Goal: Contribute content: Add original content to the website for others to see

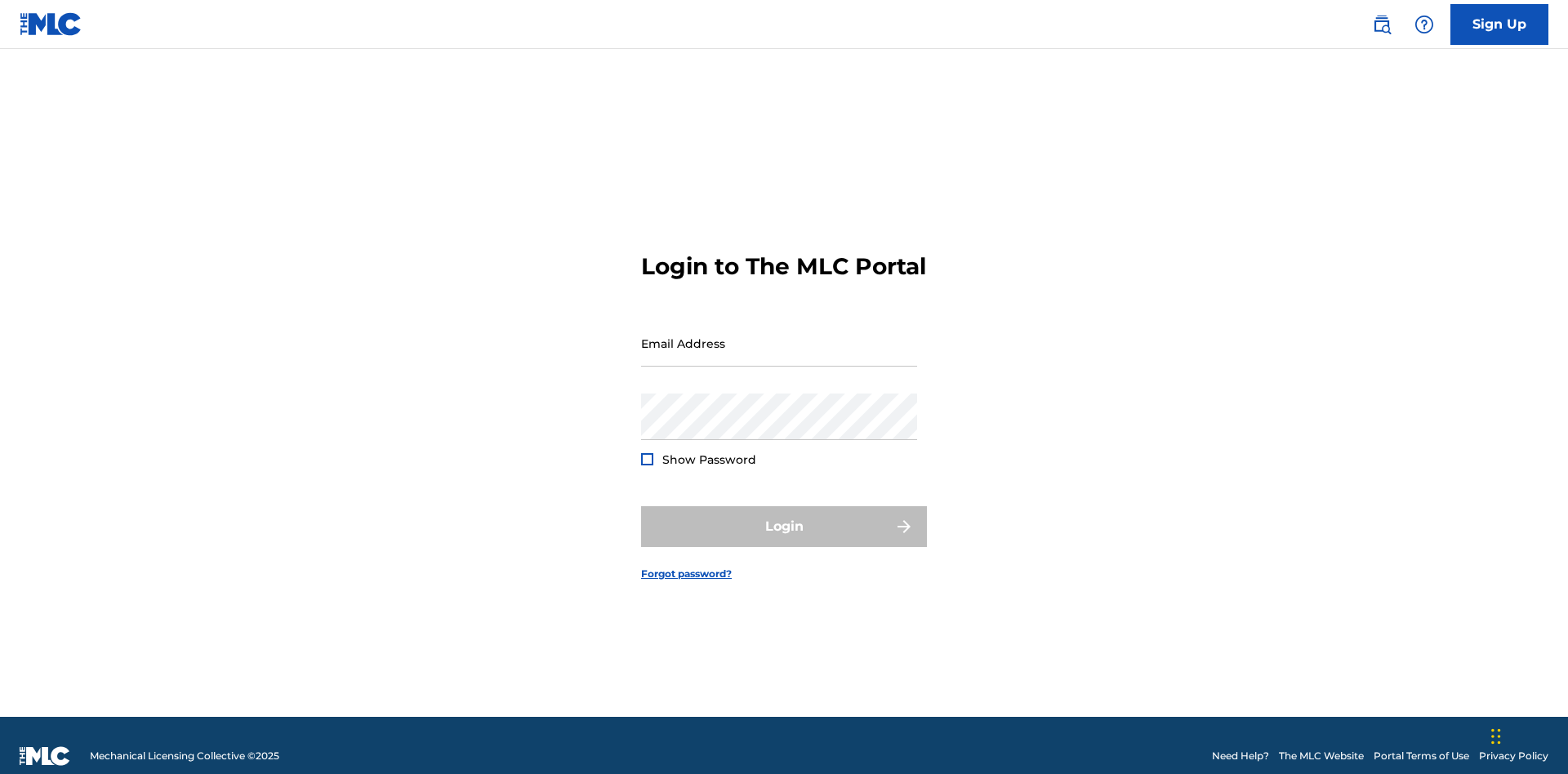
scroll to position [22, 0]
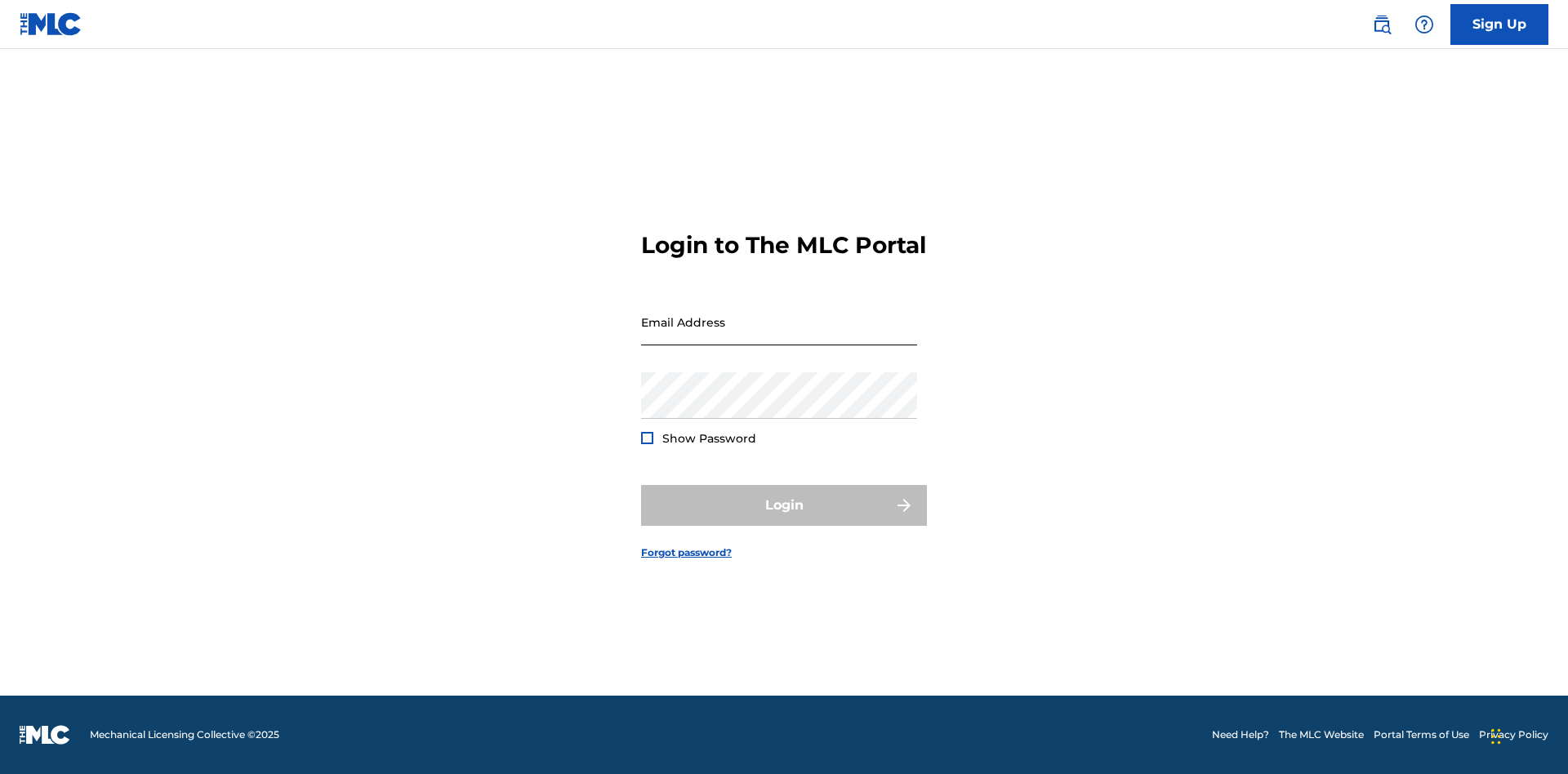
click at [779, 335] on input "Email Address" at bounding box center [779, 321] width 276 height 46
type input "Duke.McTesterson@gmail.com"
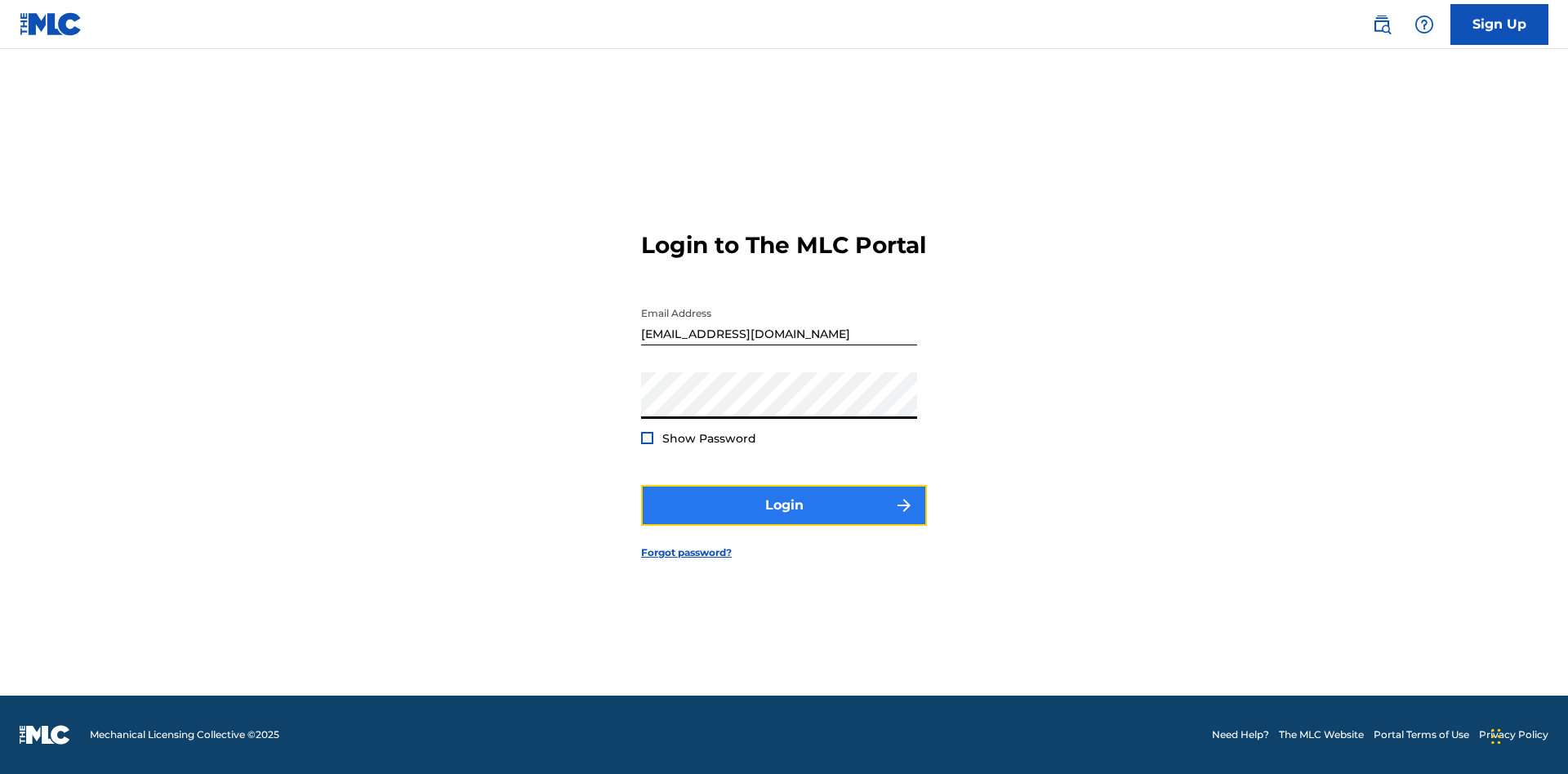
click at [784, 519] on button "Login" at bounding box center [784, 506] width 286 height 41
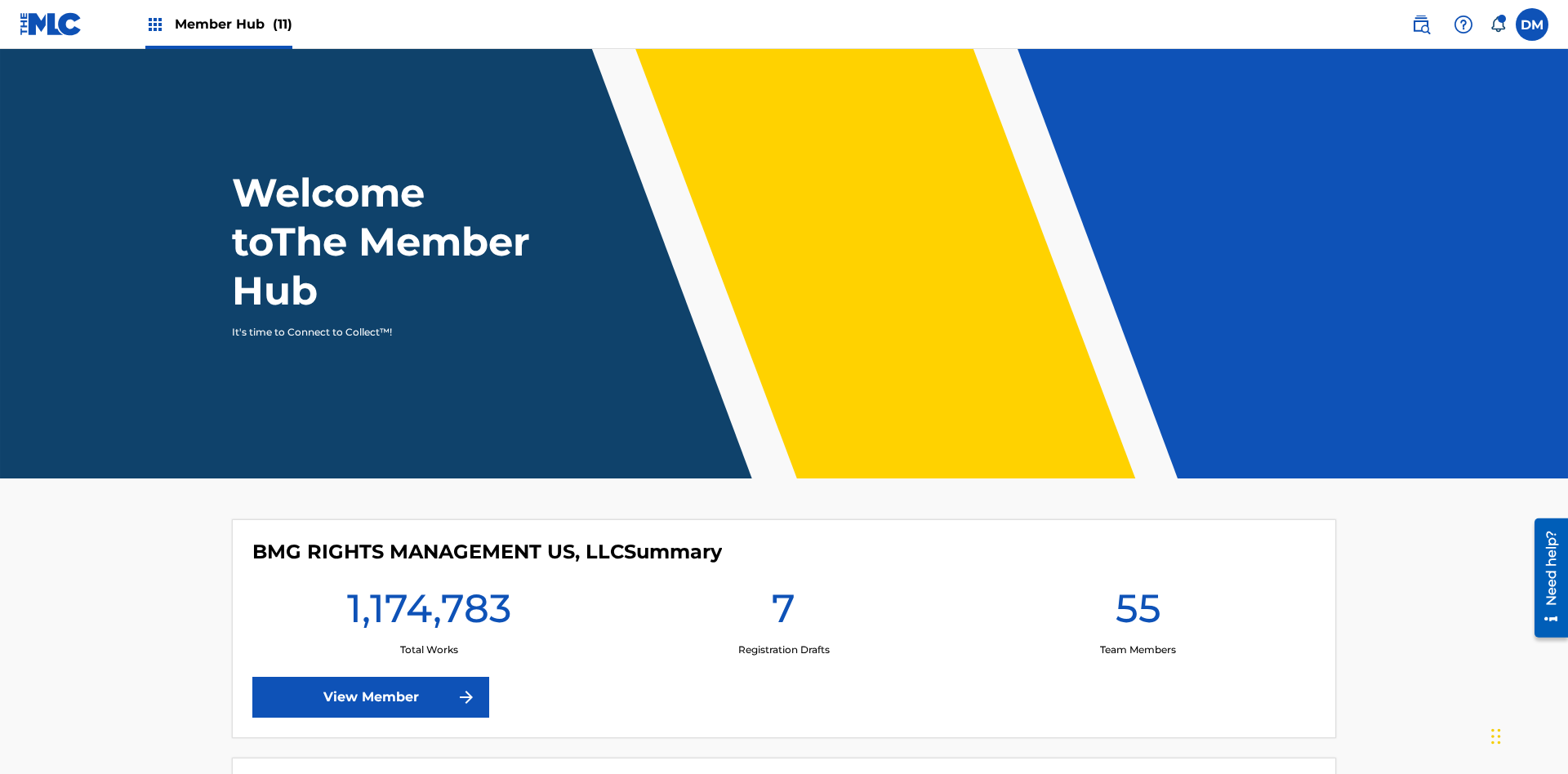
click at [218, 24] on span "Member Hub (11)" at bounding box center [233, 24] width 118 height 19
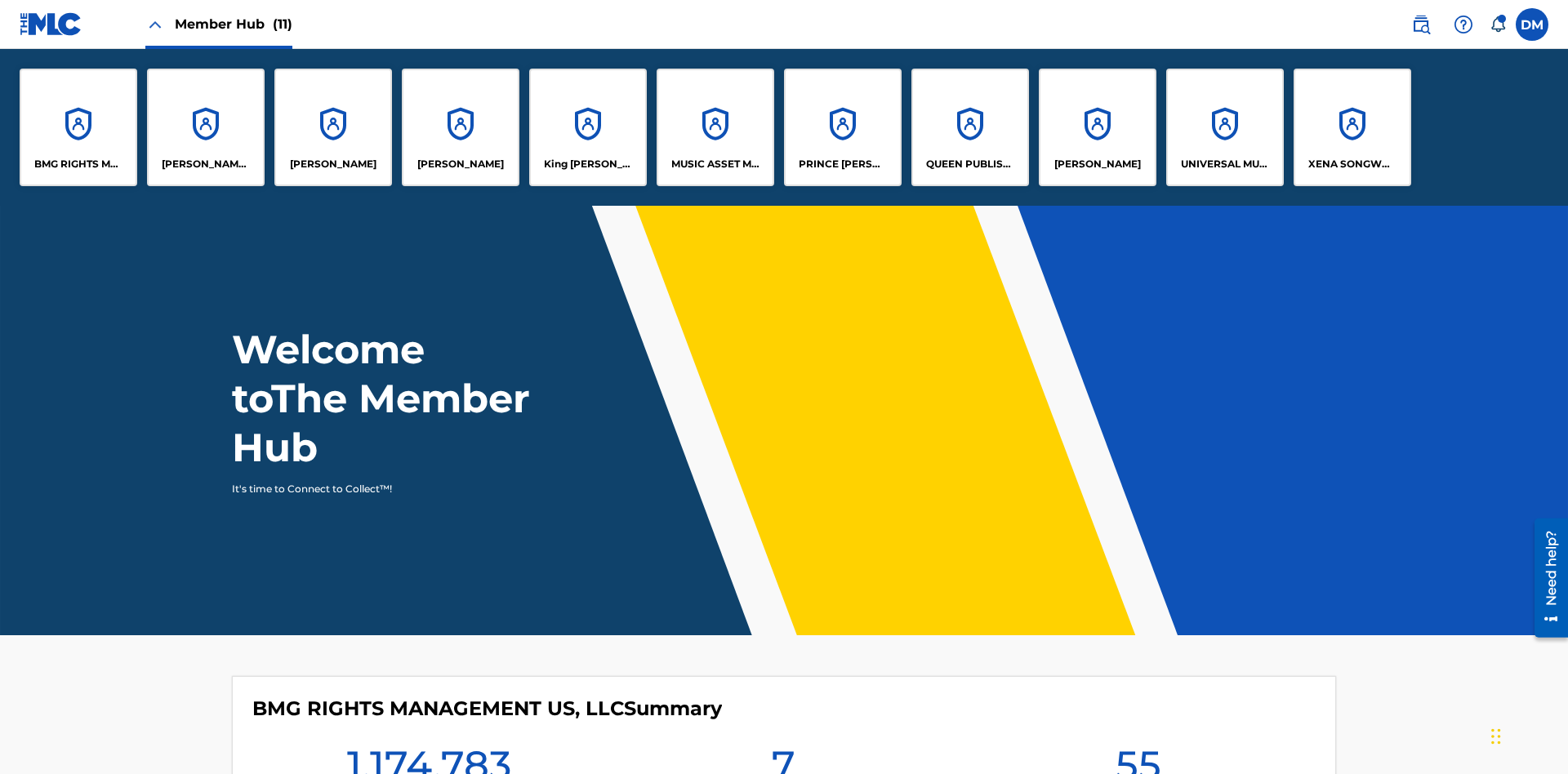
scroll to position [59, 0]
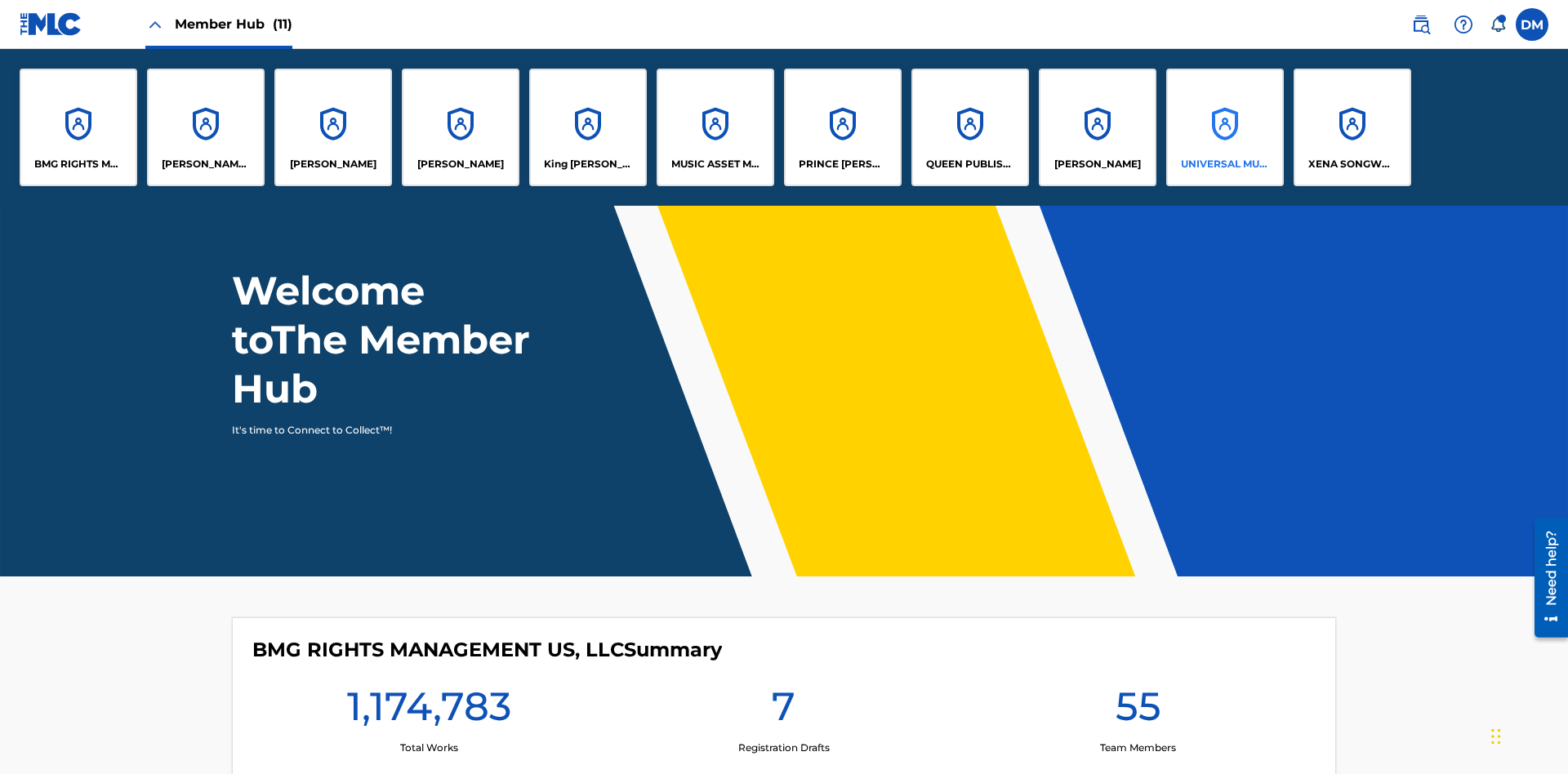
click at [1224, 164] on p "UNIVERSAL MUSIC PUB GROUP" at bounding box center [1225, 164] width 89 height 15
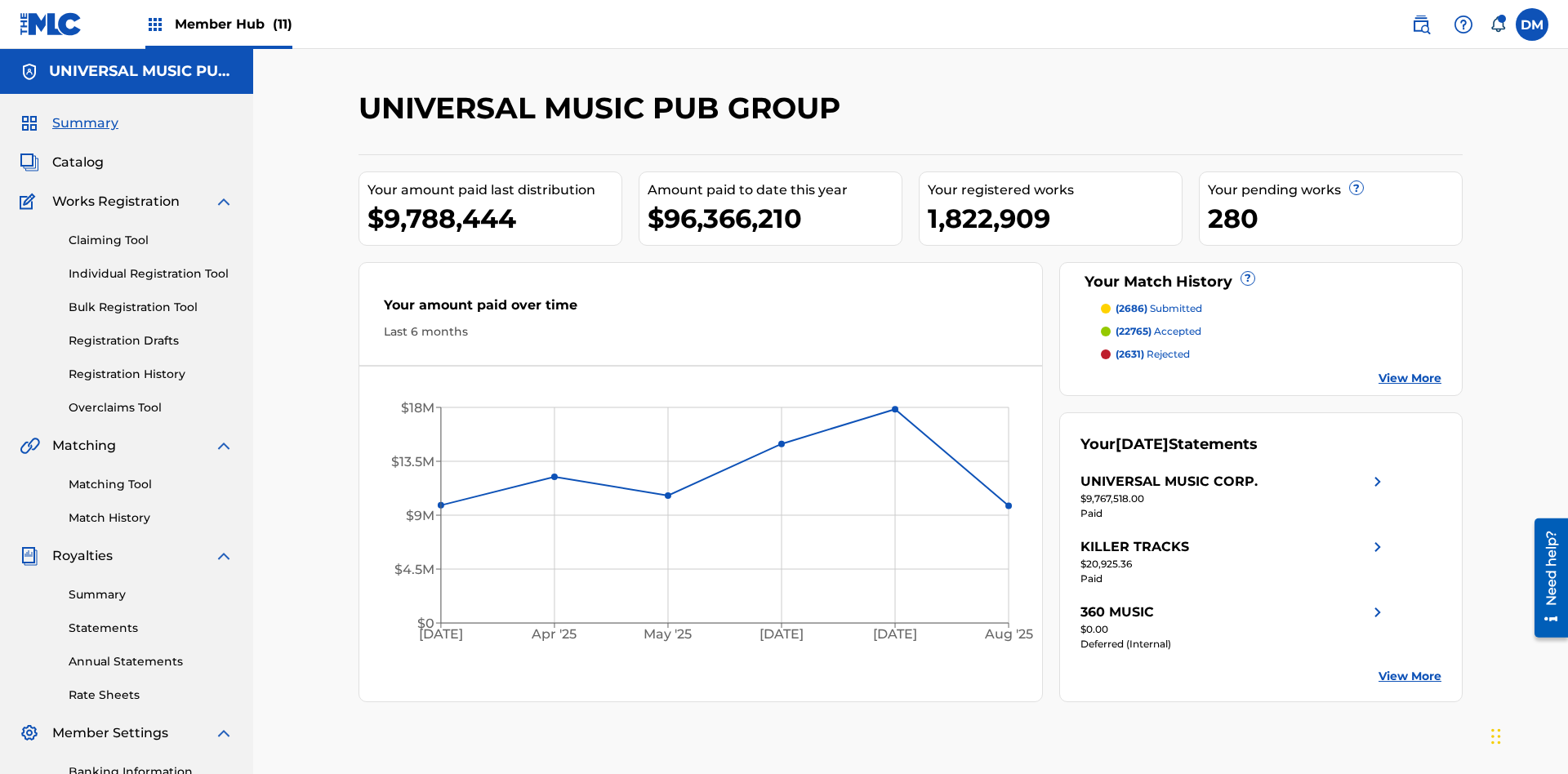
scroll to position [168, 0]
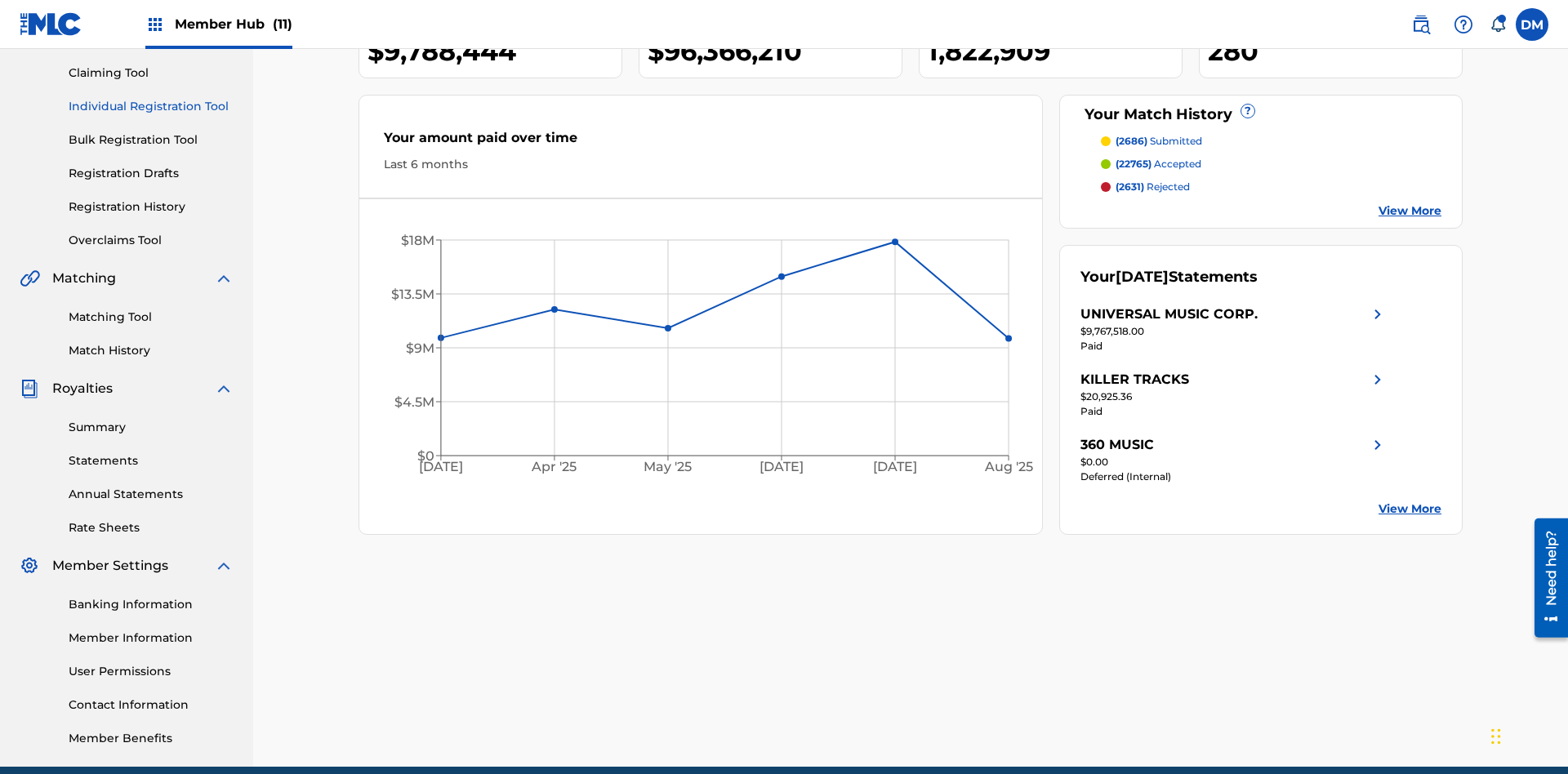
click at [151, 106] on link "Individual Registration Tool" at bounding box center [151, 106] width 165 height 17
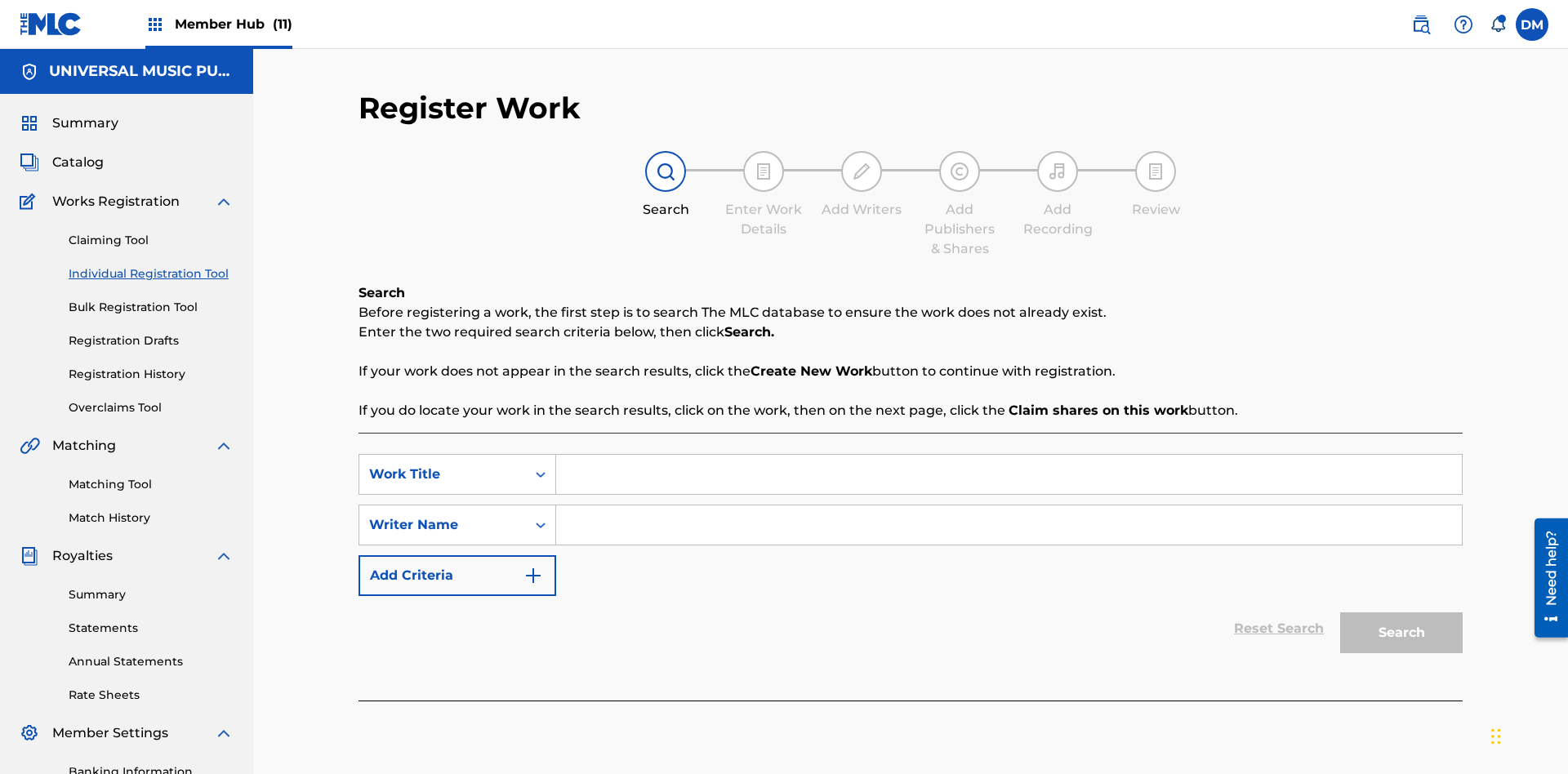
scroll to position [238, 0]
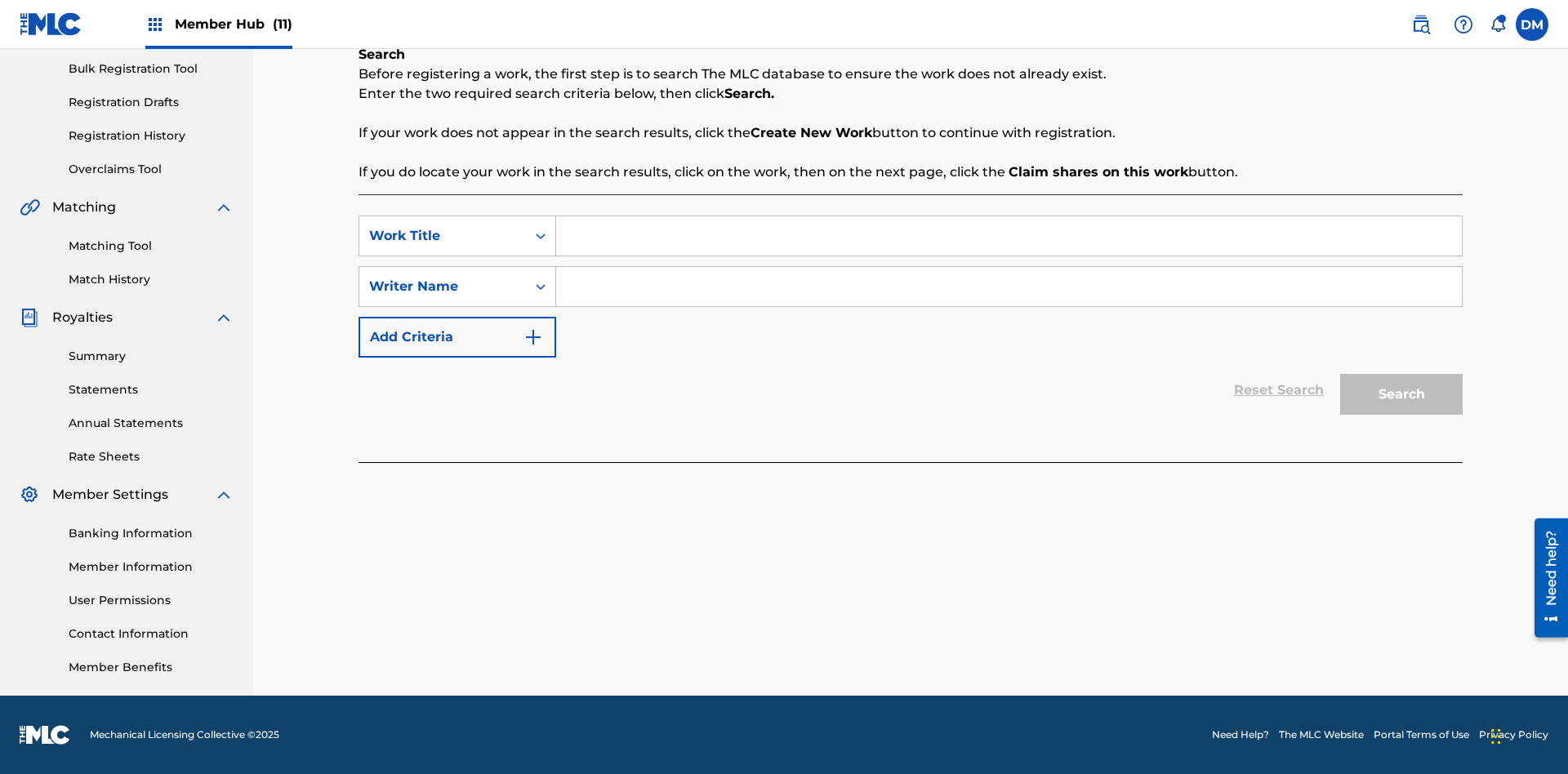
click at [1008, 236] on input "Search Form" at bounding box center [1008, 236] width 906 height 39
type input "Internal User Limitation Test Work"
click at [1008, 286] on input "Search Form" at bounding box center [1008, 286] width 906 height 39
type input "Test"
click at [1401, 394] on button "Search" at bounding box center [1400, 395] width 122 height 41
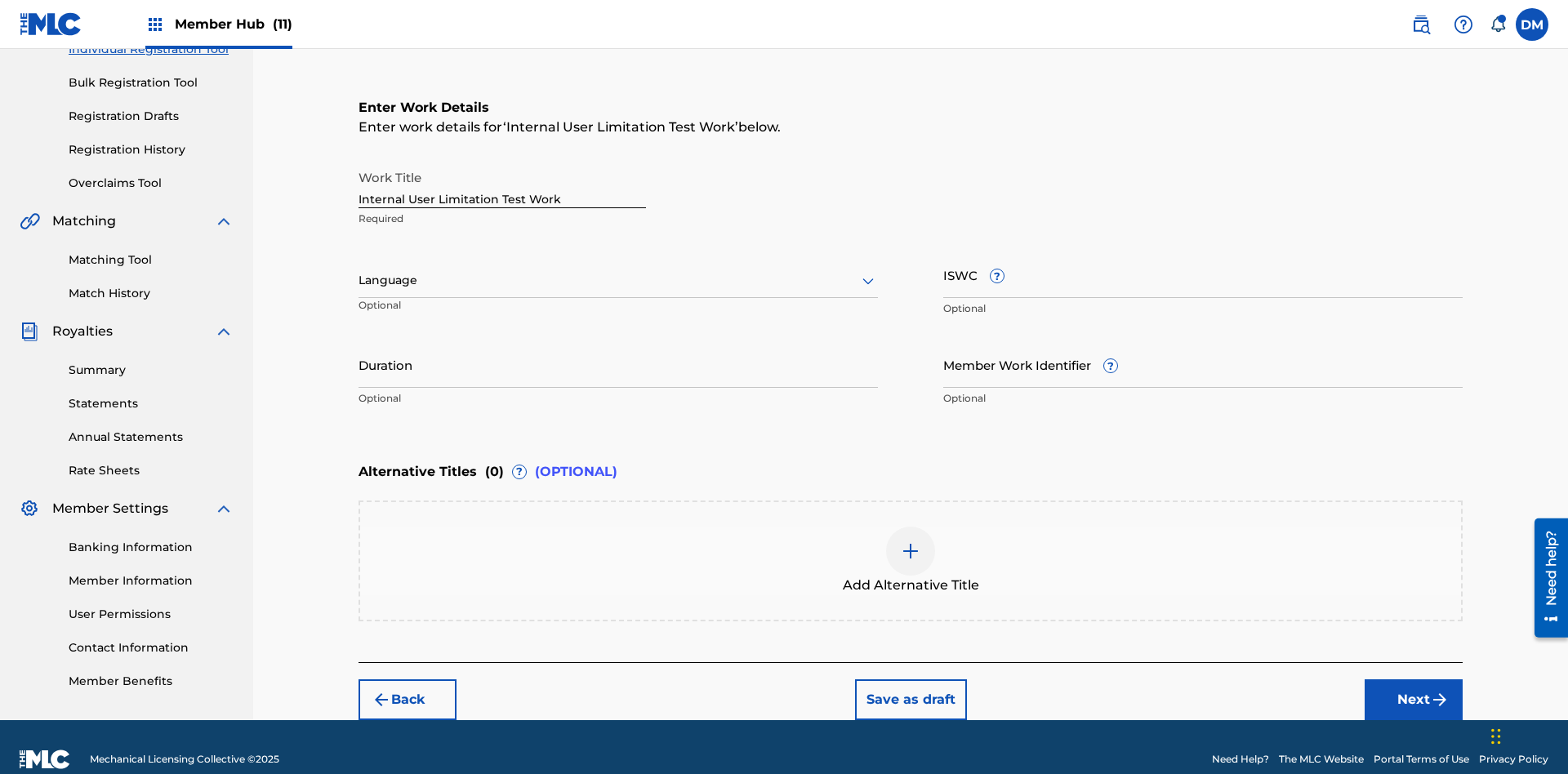
scroll to position [249, 0]
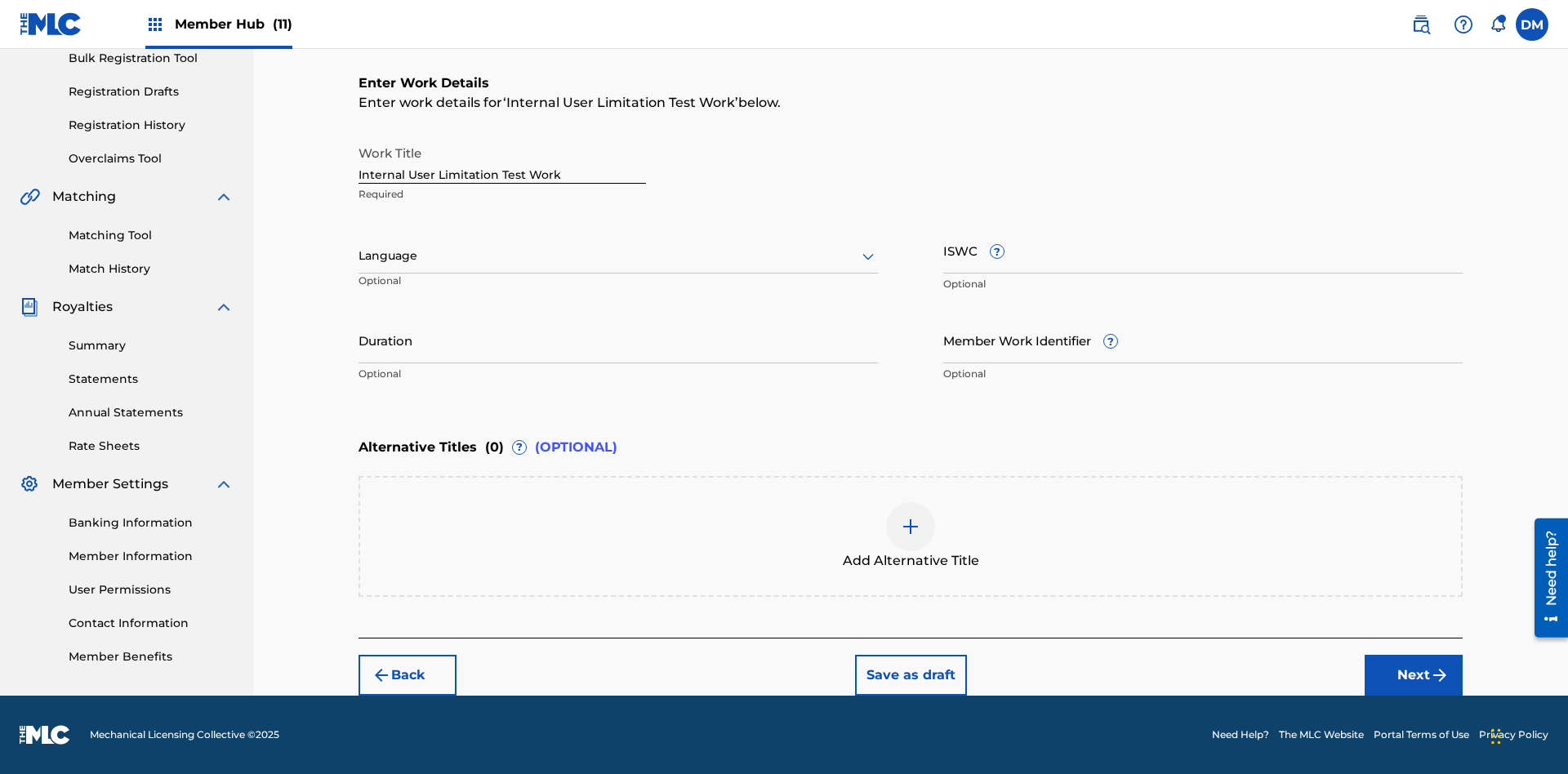
click at [502, 160] on input "Internal User Limitation Test Work" at bounding box center [502, 160] width 287 height 46
type input "Internal User Limitation Test Work"
click at [909, 674] on button "Save as draft" at bounding box center [910, 675] width 112 height 41
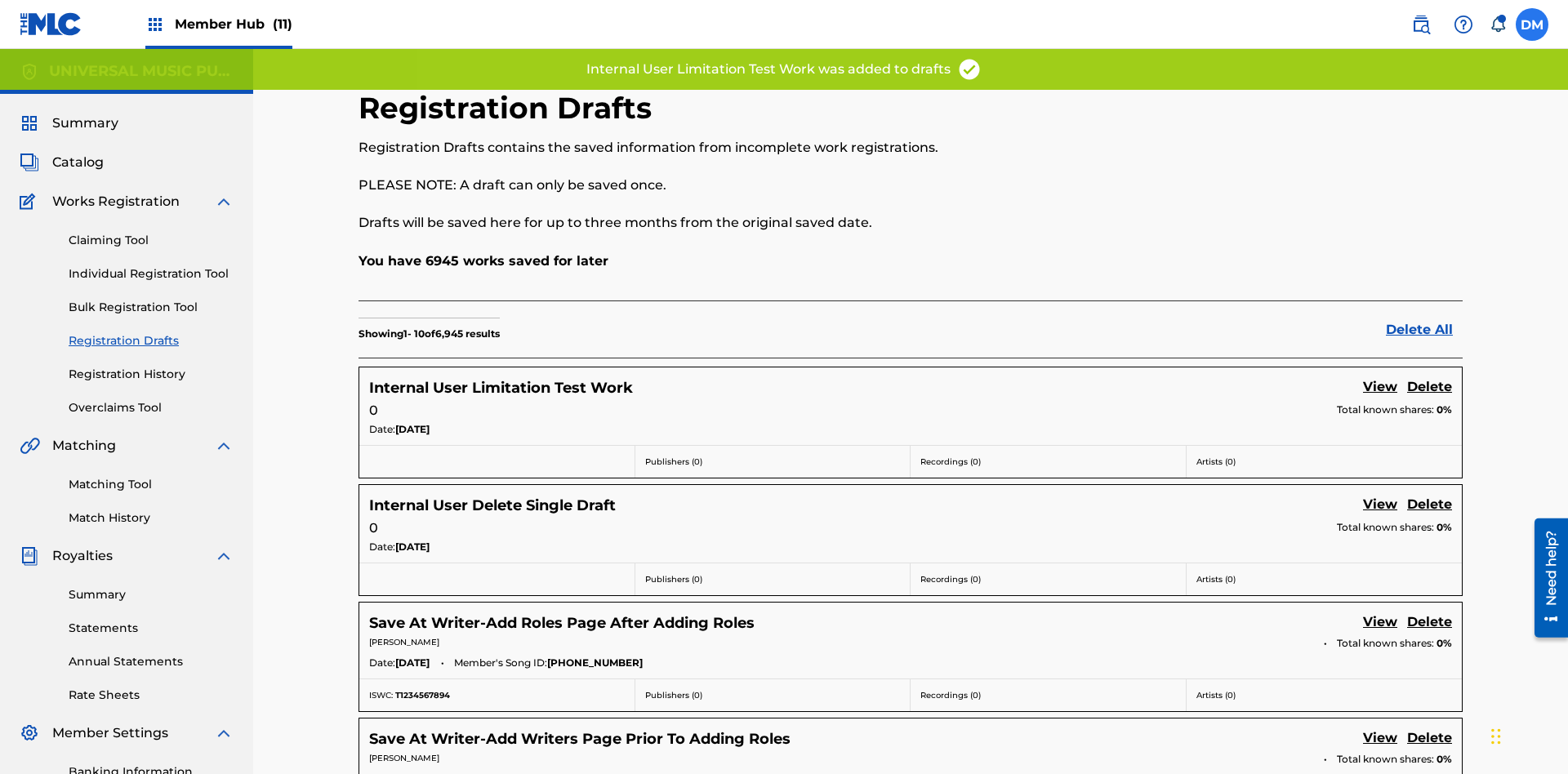
click at [1532, 24] on label at bounding box center [1531, 24] width 32 height 32
click at [1532, 24] on input "DM Duke McTesterson duke.mctesterson@gmail.com Notification Preferences Profile…" at bounding box center [1532, 24] width 0 height 0
click at [1373, 231] on p "Log out" at bounding box center [1373, 230] width 38 height 15
click at [1532, 24] on input "DM Duke McTesterson duke.mctesterson@gmail.com Notification Preferences Profile…" at bounding box center [1532, 24] width 0 height 0
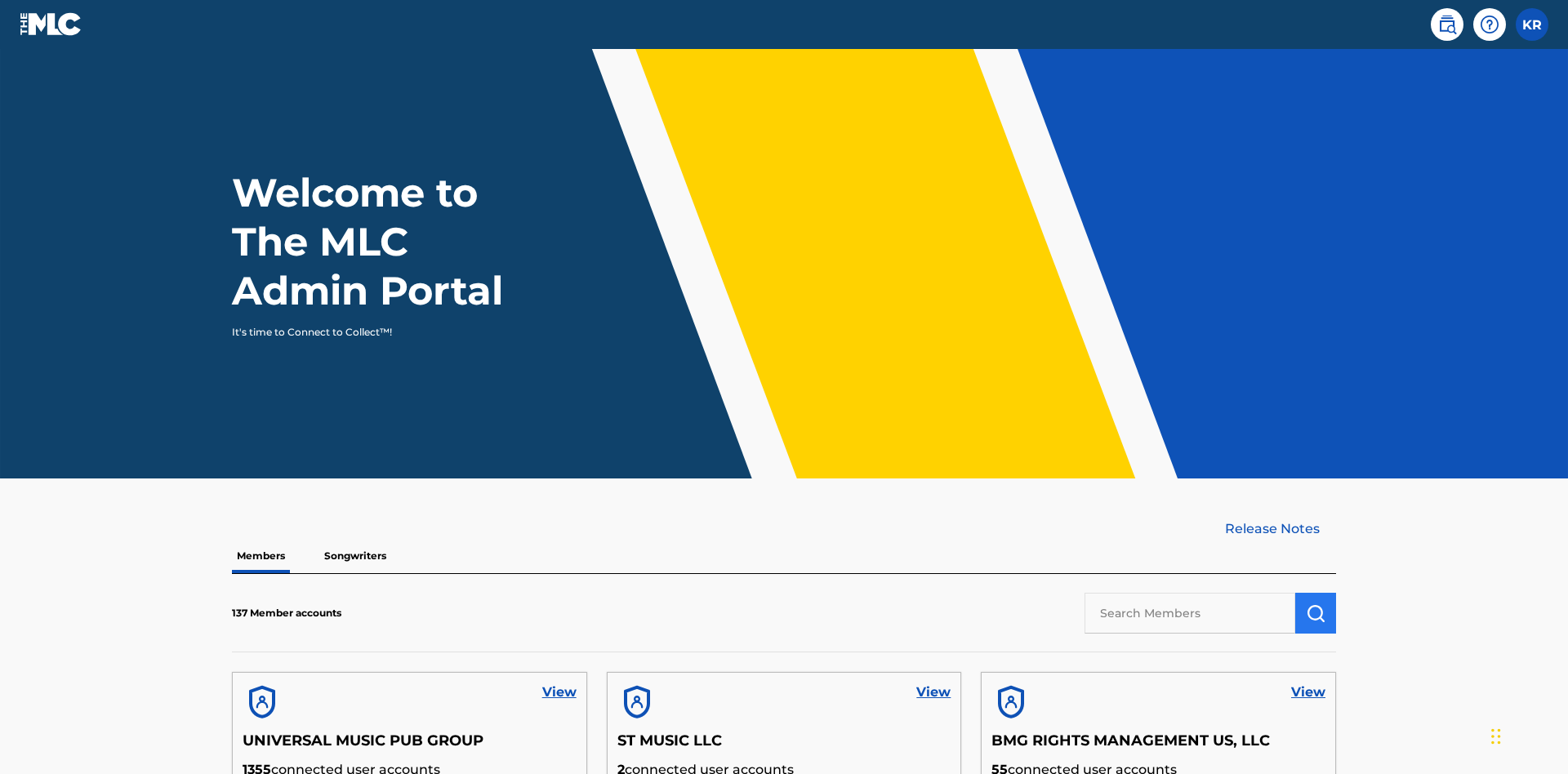
click at [1190, 593] on input "text" at bounding box center [1189, 613] width 211 height 41
click at [1315, 604] on img "submit" at bounding box center [1315, 613] width 20 height 20
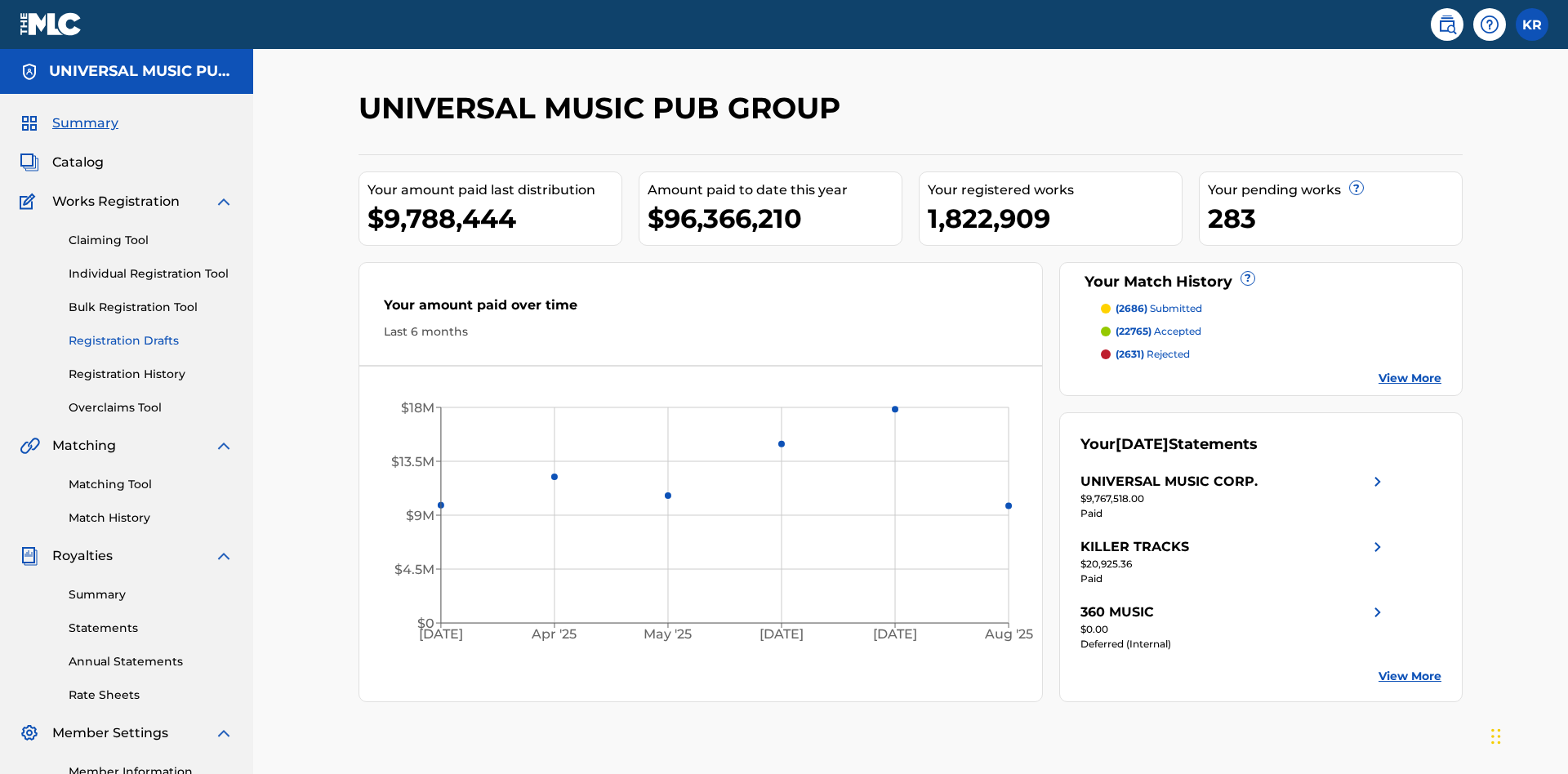
click at [151, 332] on link "Registration Drafts" at bounding box center [151, 340] width 165 height 17
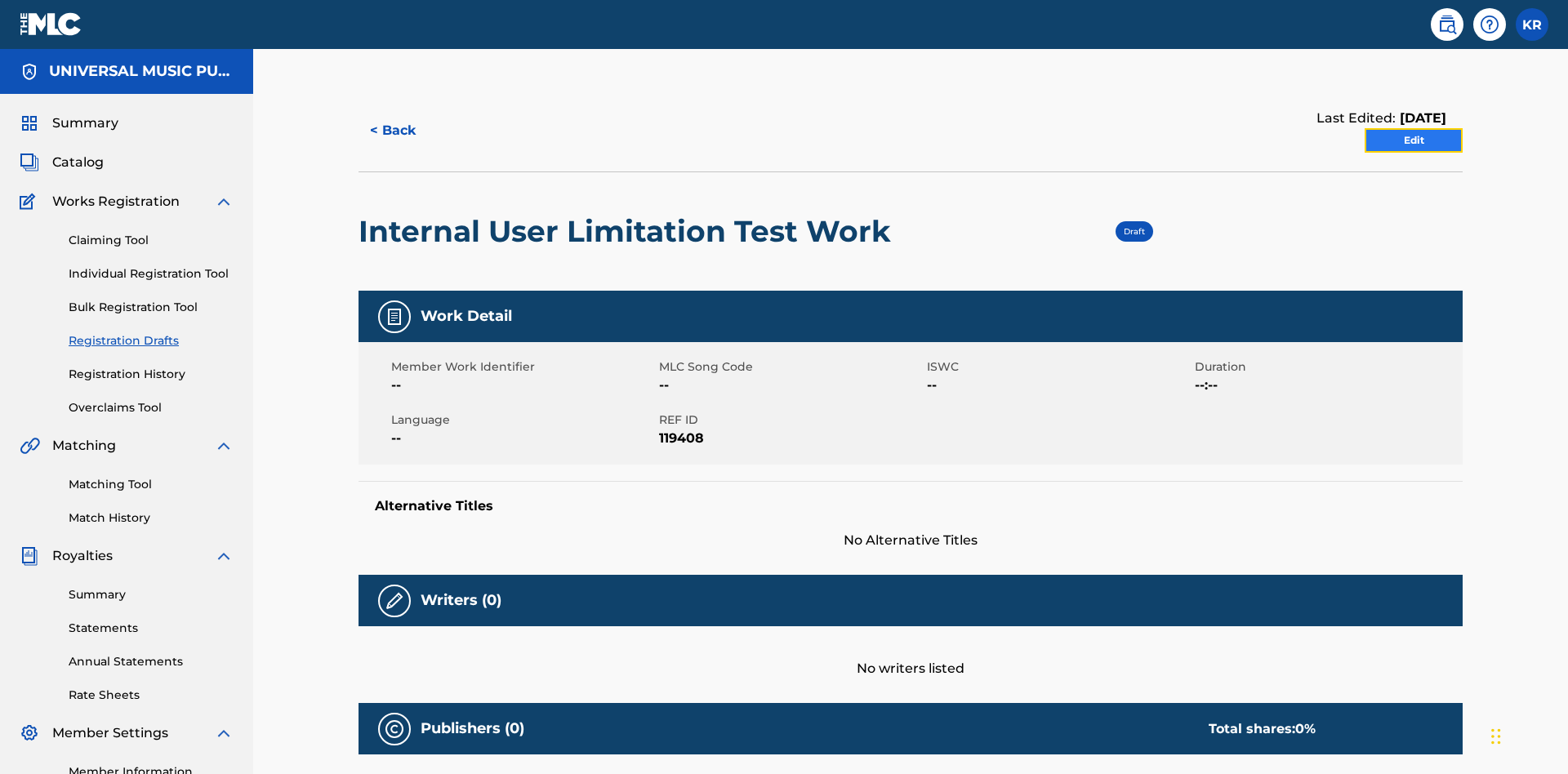
click at [1413, 128] on link "Edit" at bounding box center [1413, 140] width 98 height 24
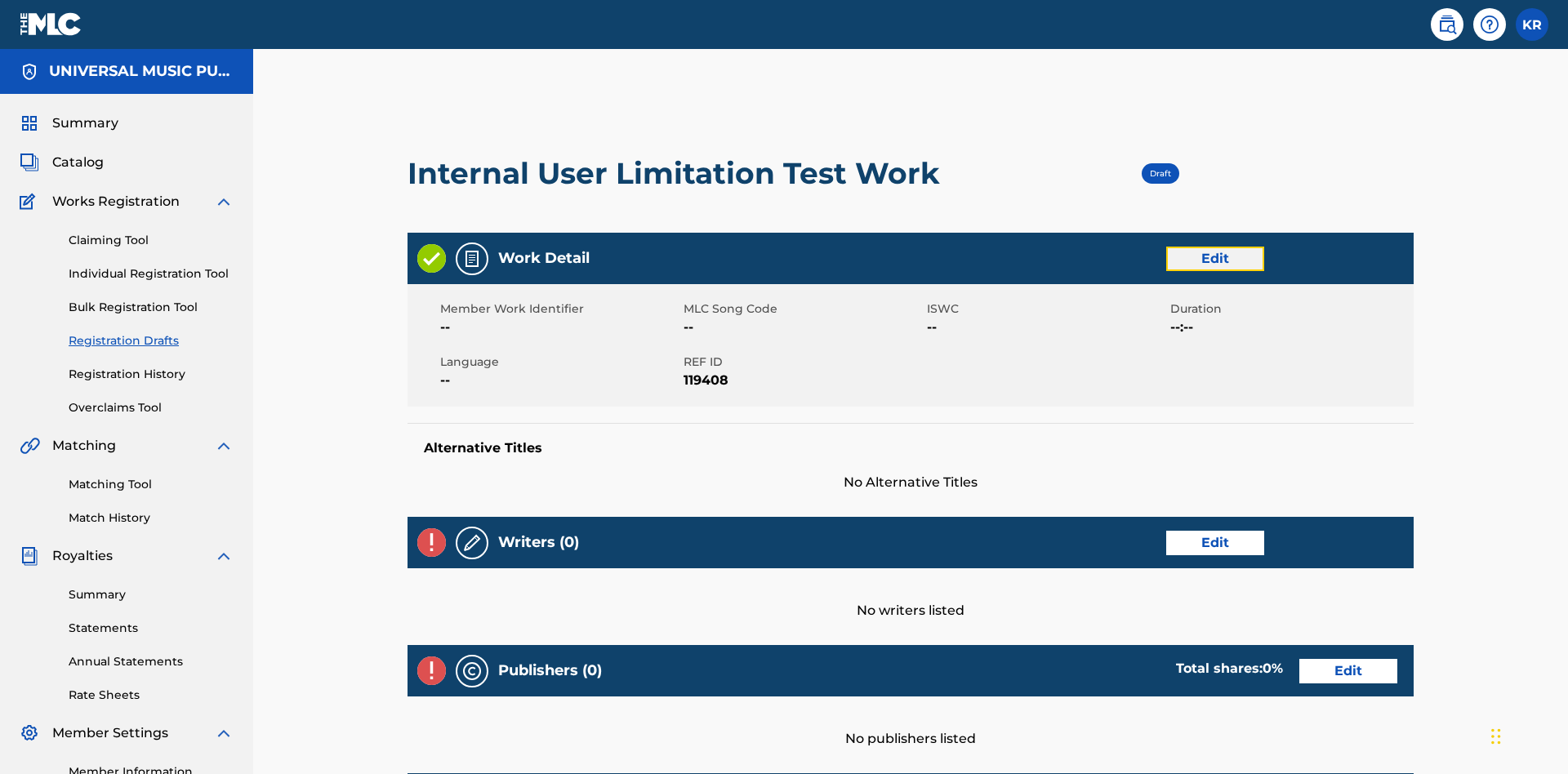
click at [1166, 247] on link "Edit" at bounding box center [1215, 259] width 98 height 24
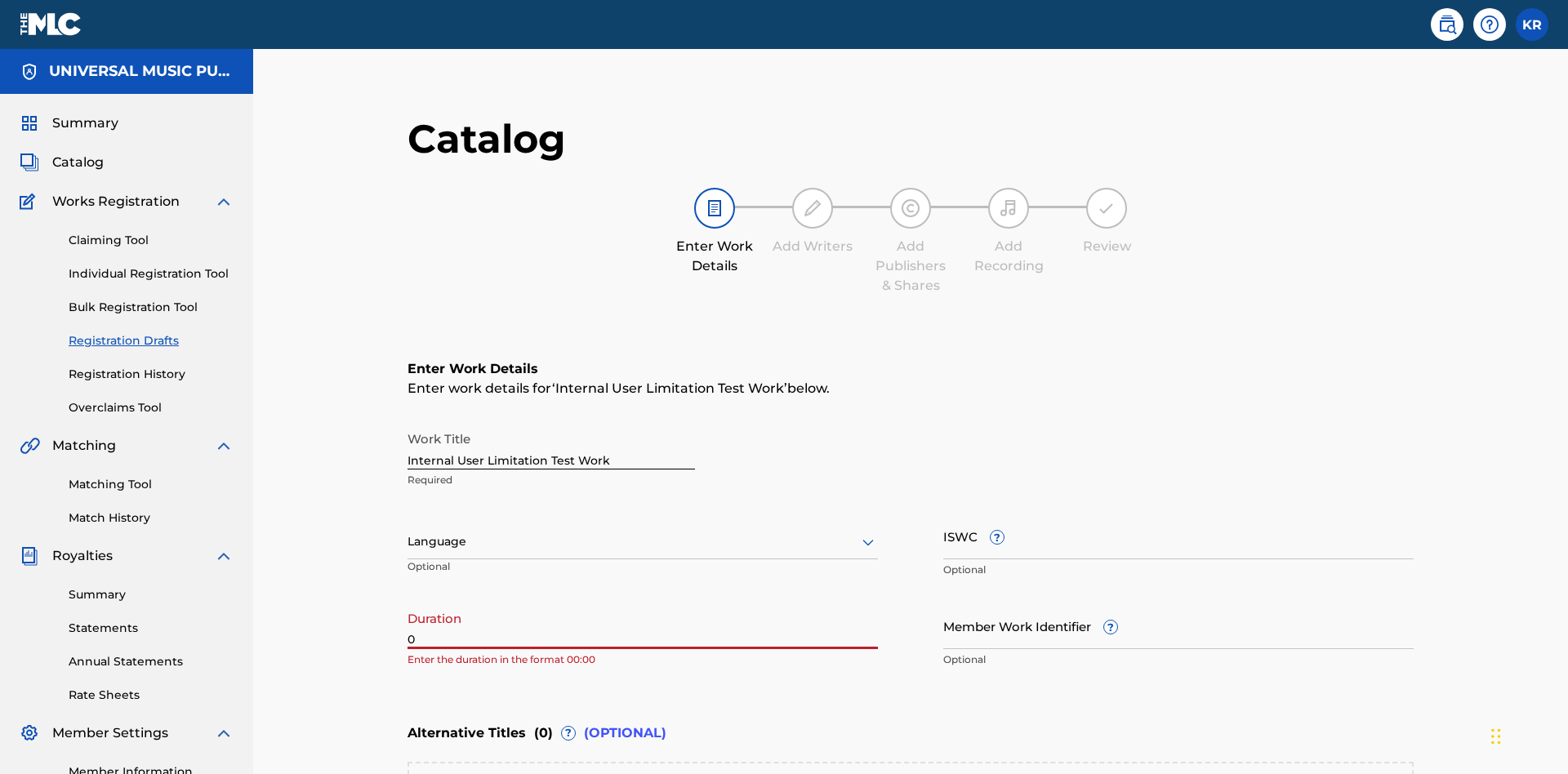
click at [408, 603] on input "0" at bounding box center [643, 625] width 470 height 46
type input "00:00"
click at [858, 532] on icon at bounding box center [868, 542] width 20 height 20
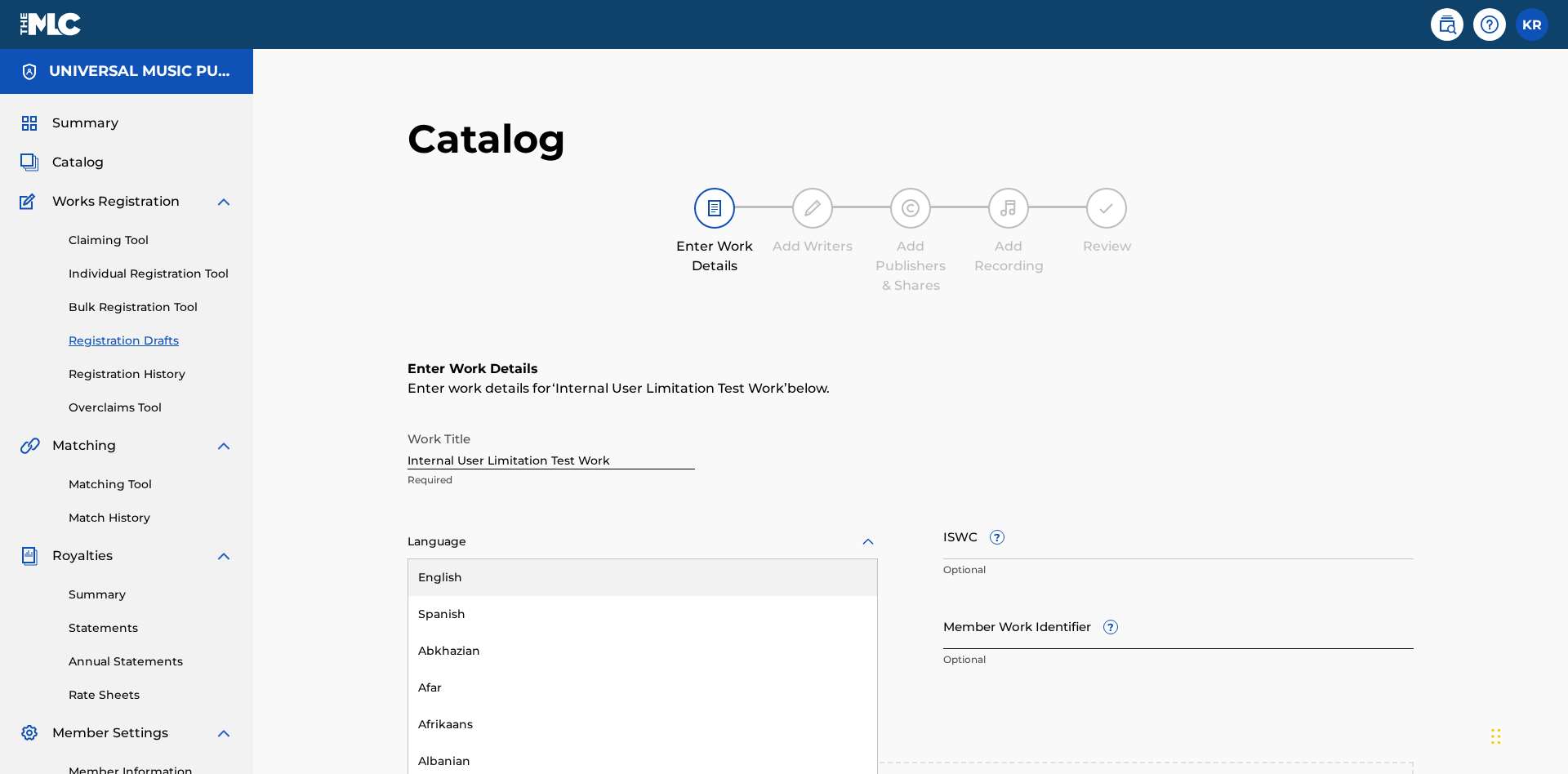
click at [409, 596] on div "Spanish" at bounding box center [643, 613] width 468 height 36
click at [943, 603] on input "Member Work Identifier ?" at bounding box center [1178, 625] width 470 height 46
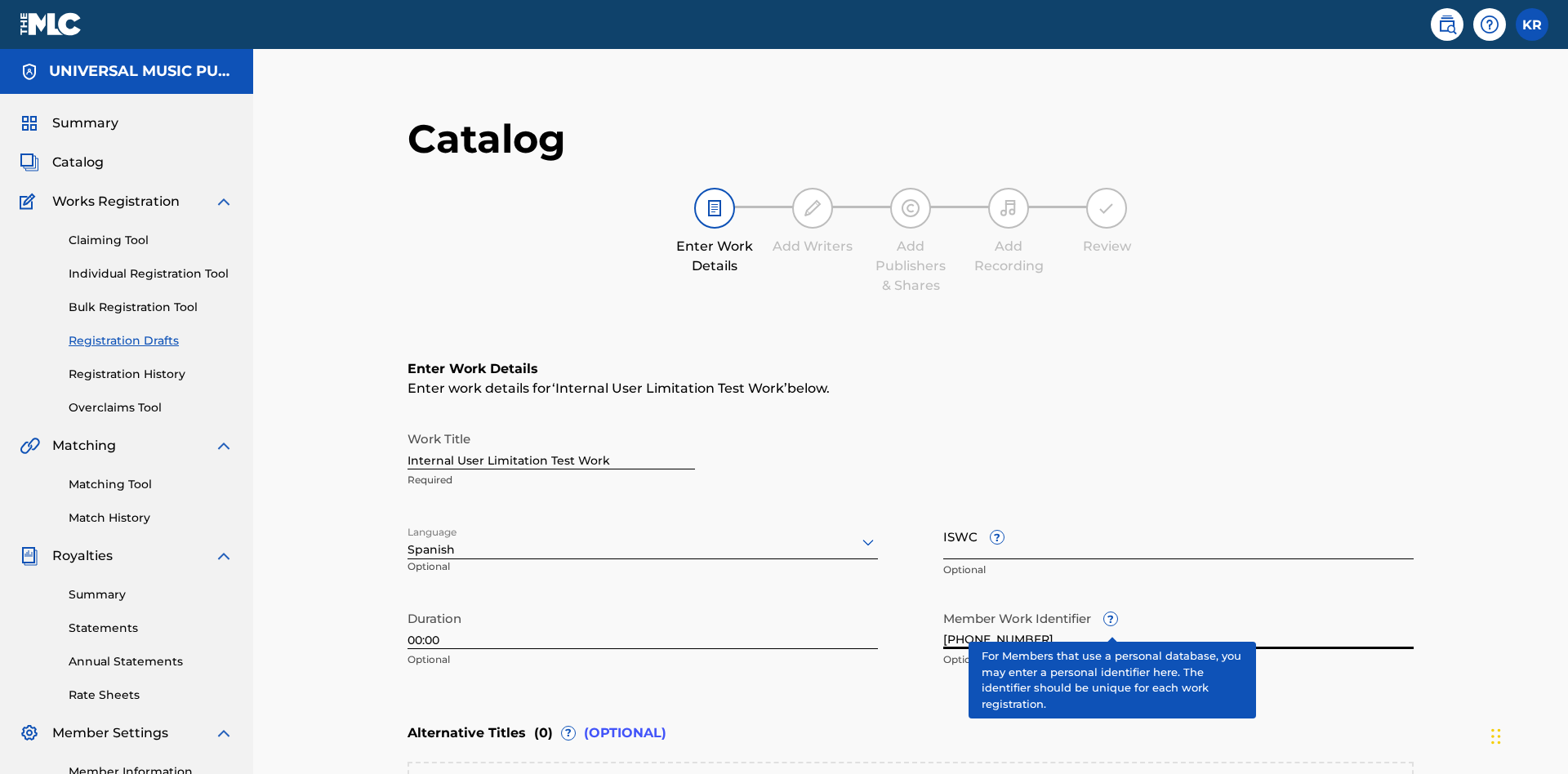
type input "[PHONE_NUMBER]"
click at [943, 512] on input "ISWC ?" at bounding box center [1178, 535] width 470 height 46
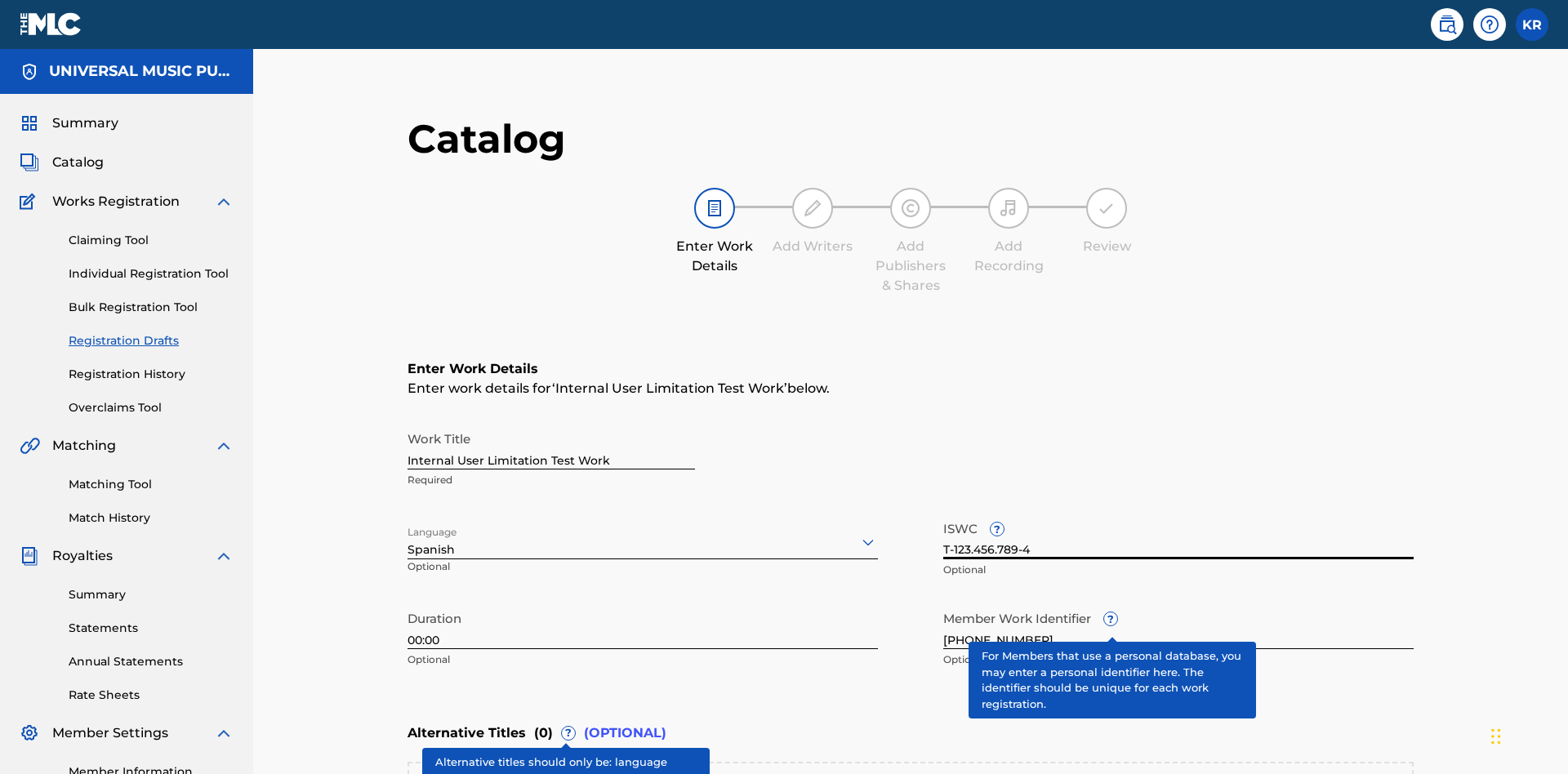
type input "T-123.456.789-4"
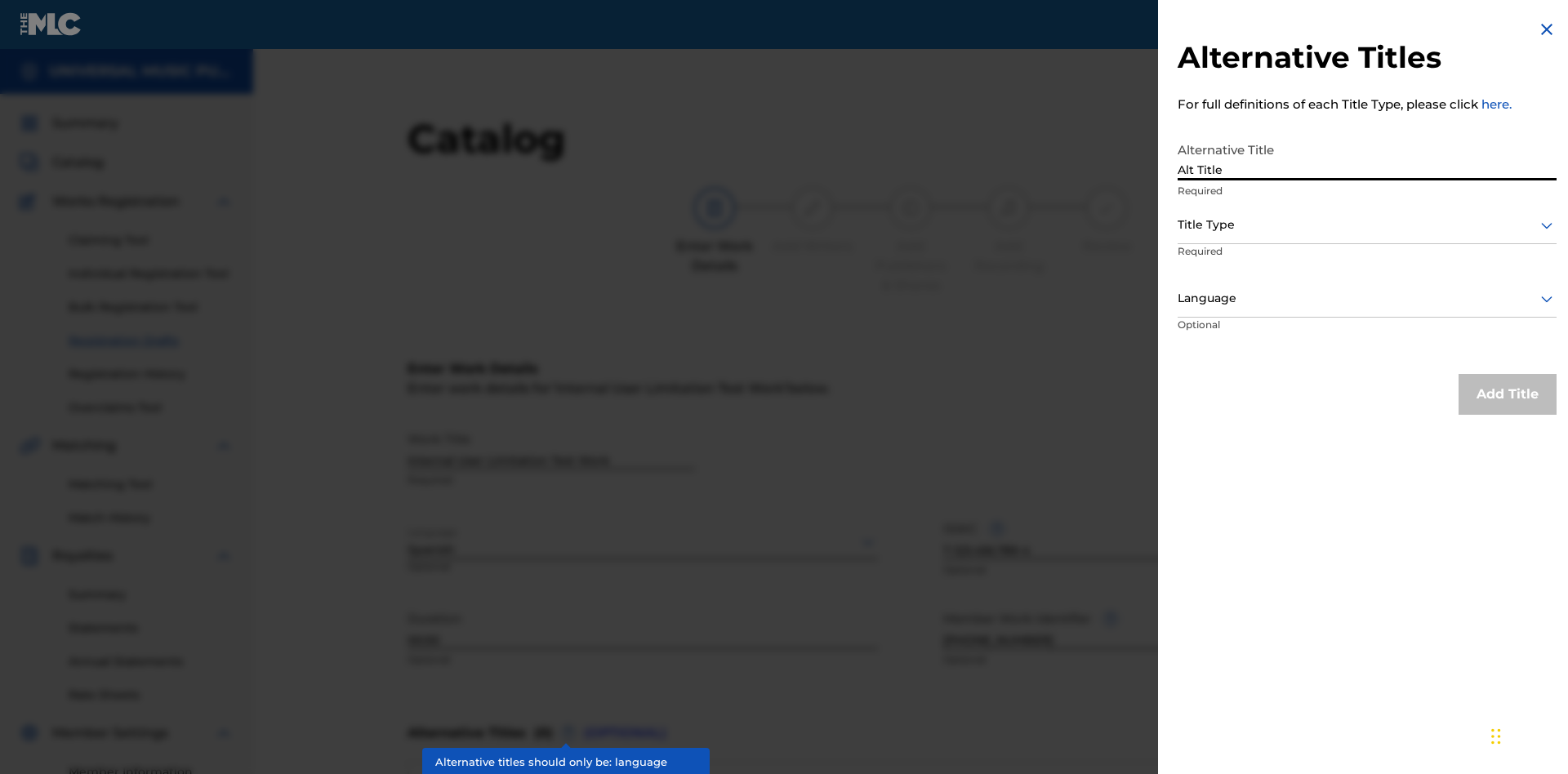
type input "Alt Title"
click at [1367, 224] on div at bounding box center [1366, 224] width 379 height 21
click at [1367, 298] on div at bounding box center [1366, 298] width 379 height 21
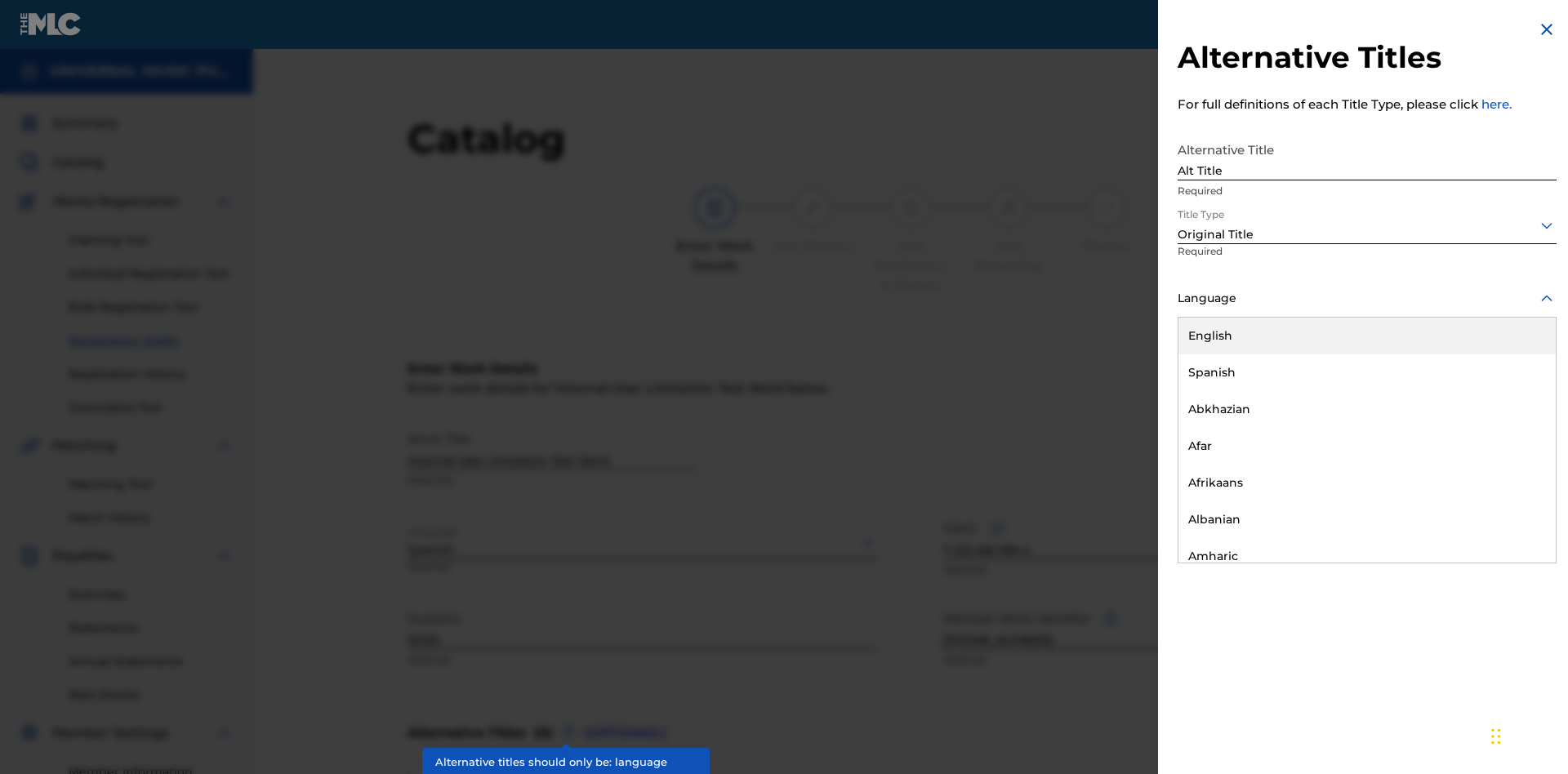
click at [1507, 394] on button "Add Title" at bounding box center [1507, 395] width 98 height 41
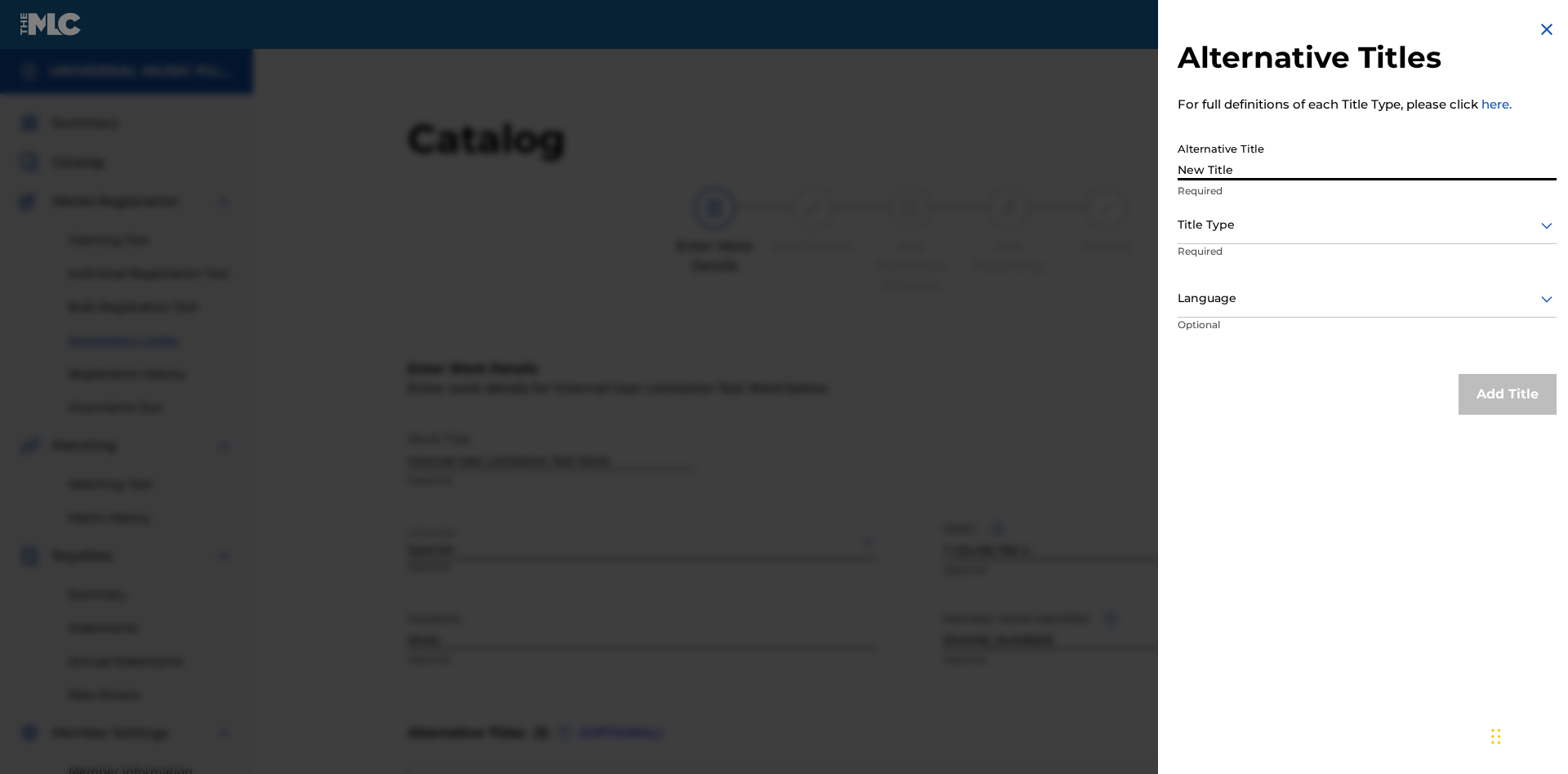
click at [1367, 224] on div at bounding box center [1366, 224] width 379 height 21
click at [1367, 298] on div at bounding box center [1366, 298] width 379 height 21
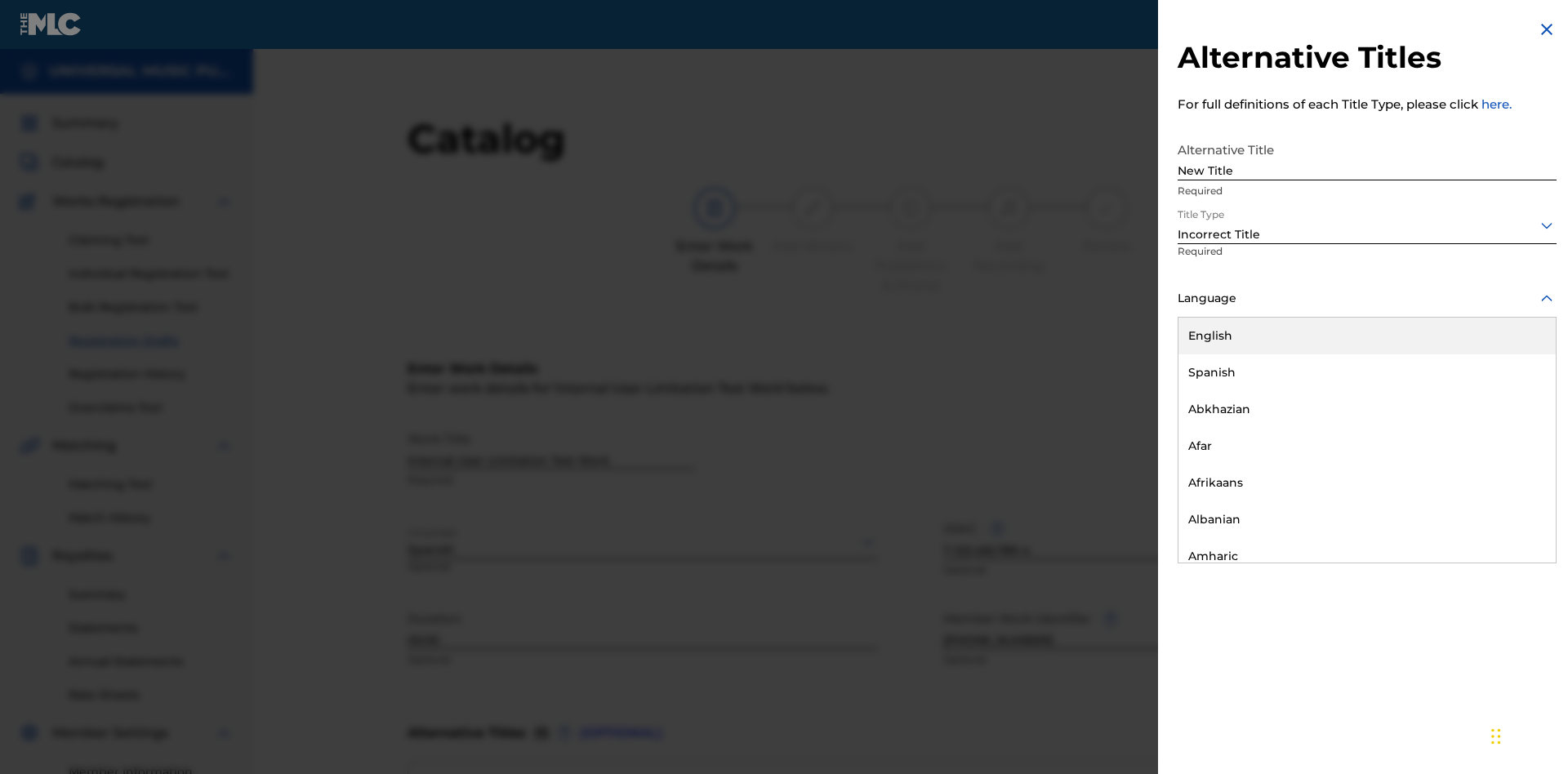
click at [1367, 335] on div "English" at bounding box center [1366, 335] width 377 height 36
click at [1507, 394] on button "Add Title" at bounding box center [1507, 395] width 98 height 41
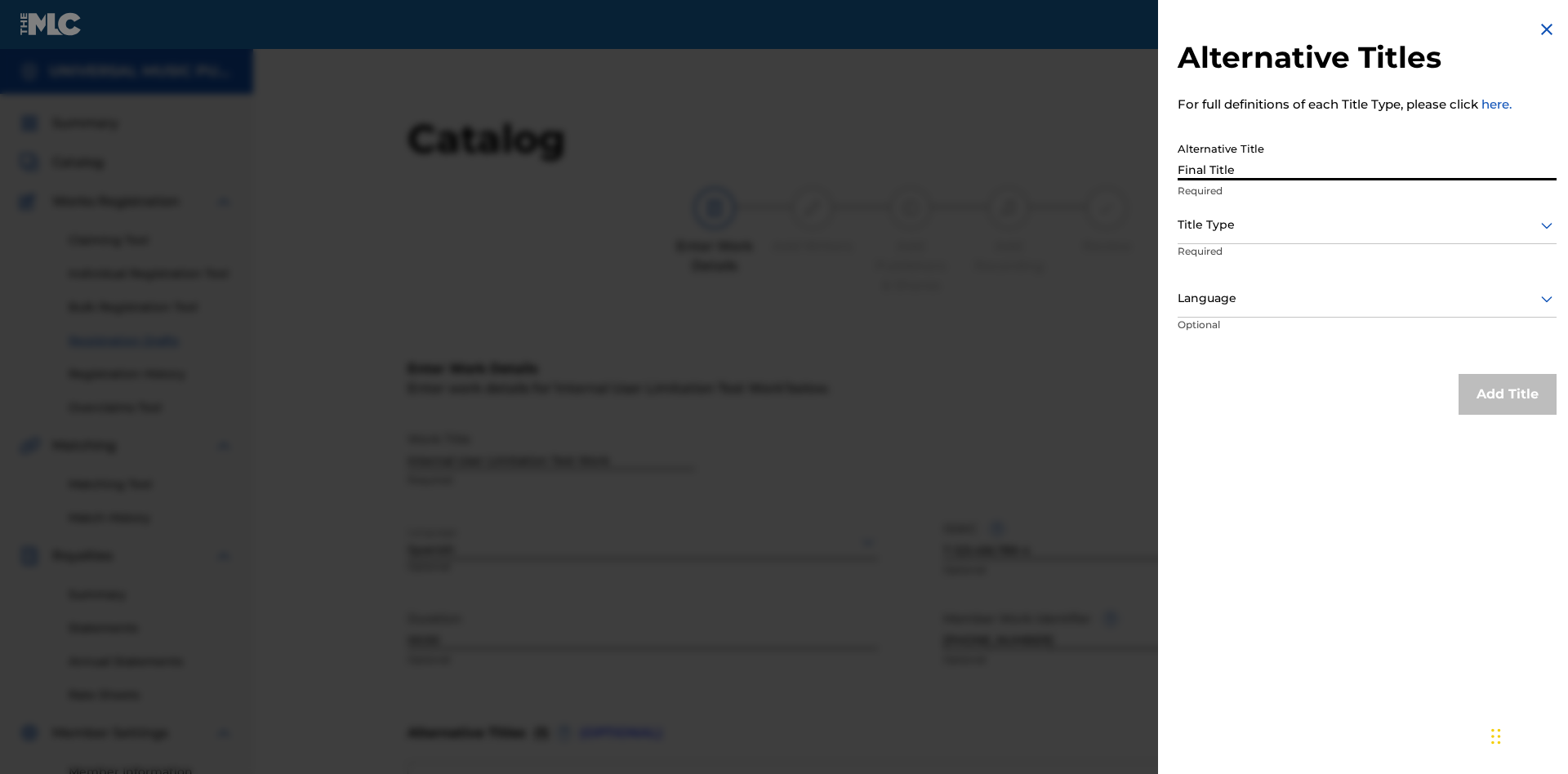
click at [1367, 224] on div at bounding box center [1366, 224] width 379 height 21
click at [1367, 298] on div at bounding box center [1366, 298] width 379 height 21
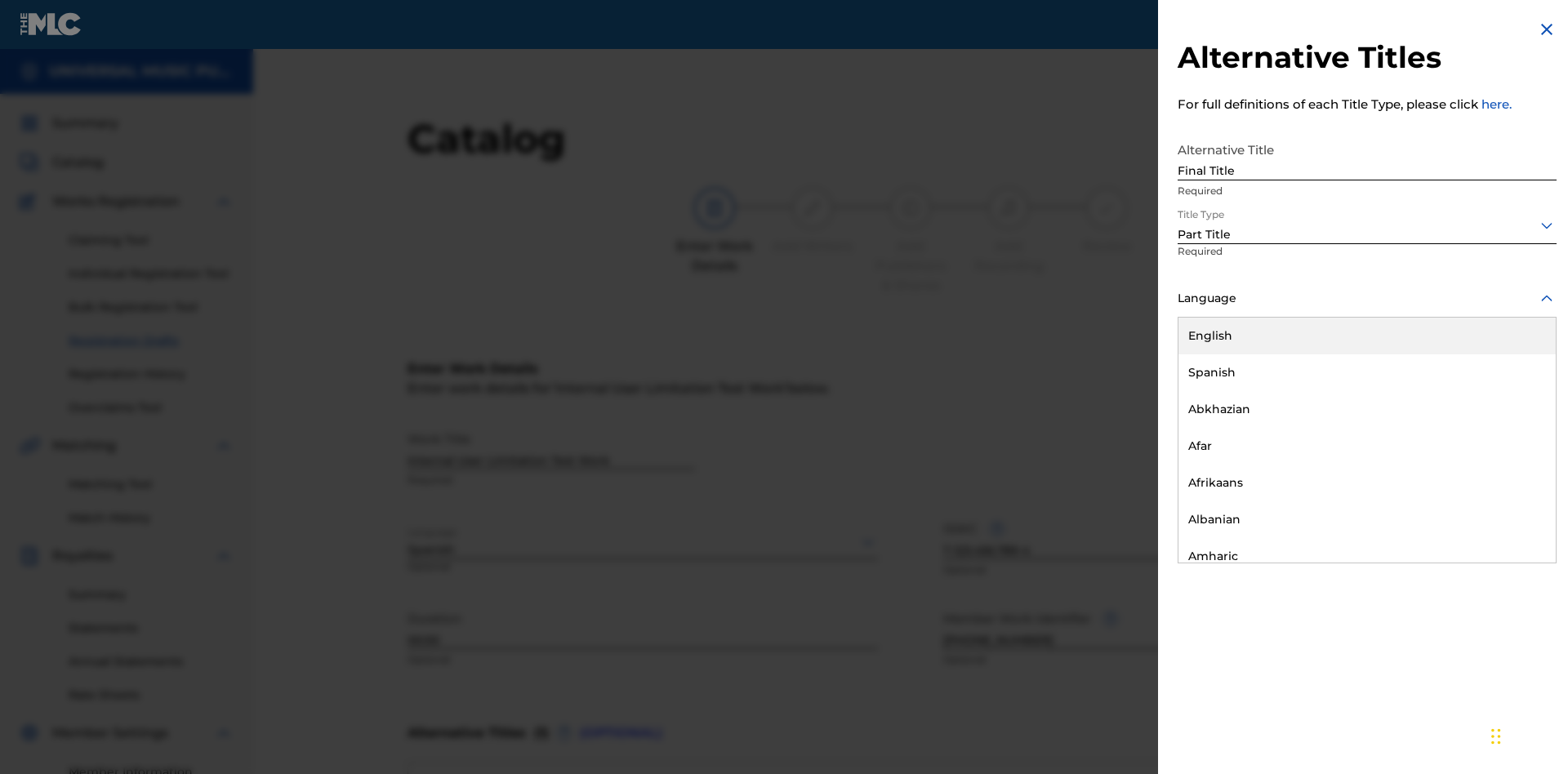
click at [1507, 394] on button "Add Title" at bounding box center [1507, 395] width 98 height 41
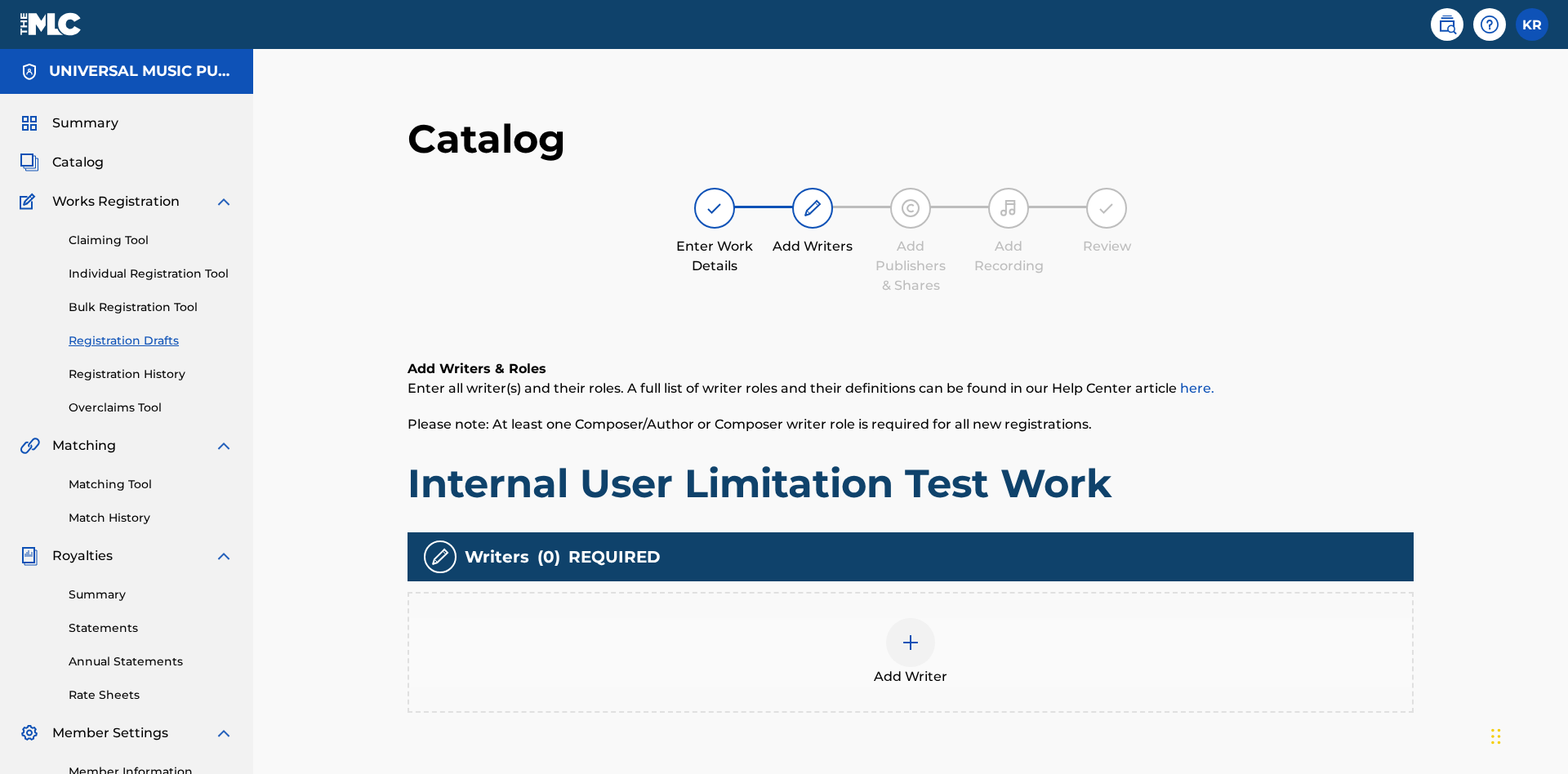
click at [901, 633] on img at bounding box center [910, 643] width 20 height 20
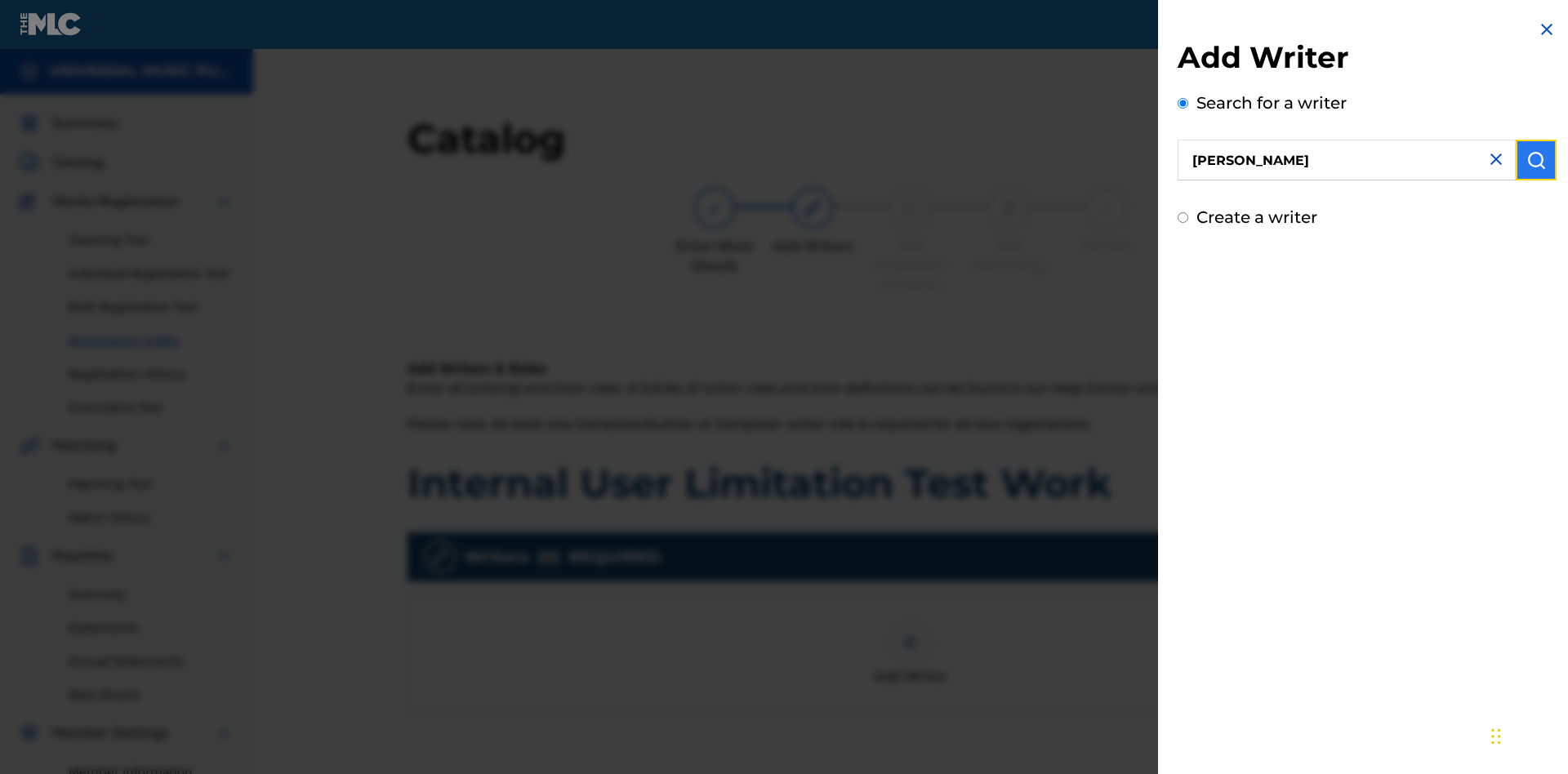
click at [1536, 160] on img "submit" at bounding box center [1536, 160] width 20 height 20
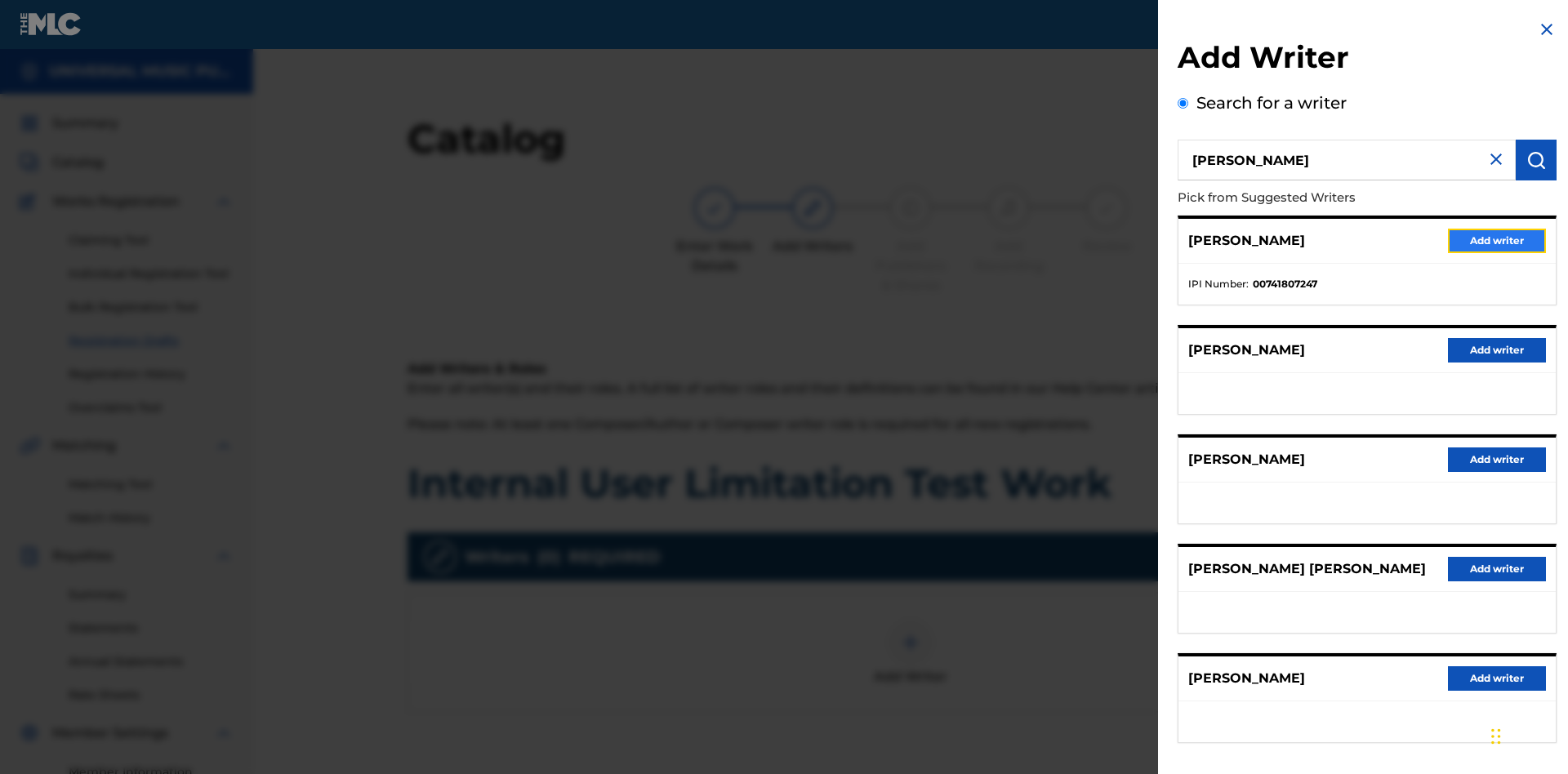
click at [1496, 240] on button "Add writer" at bounding box center [1496, 240] width 98 height 24
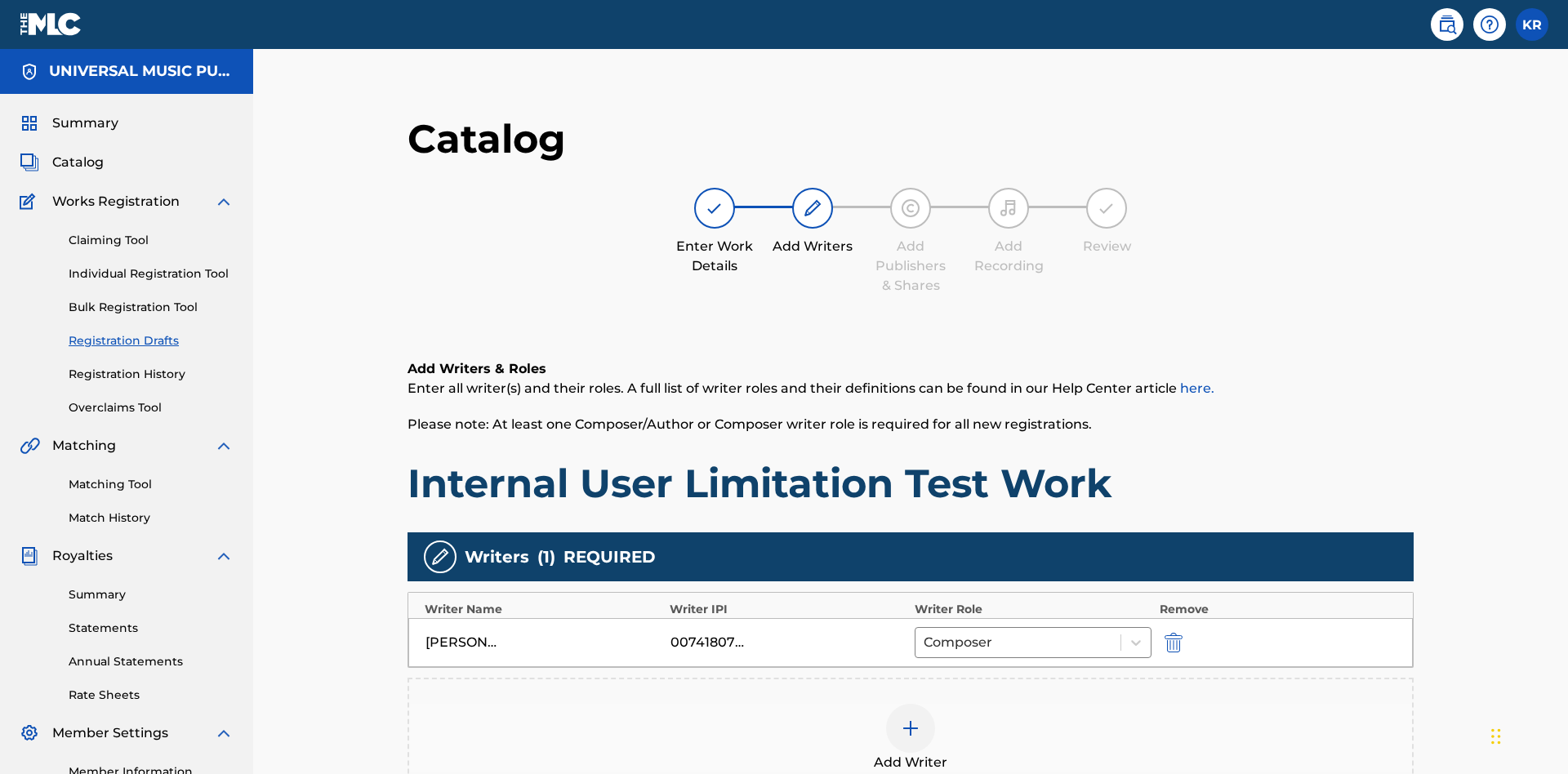
scroll to position [265, 408]
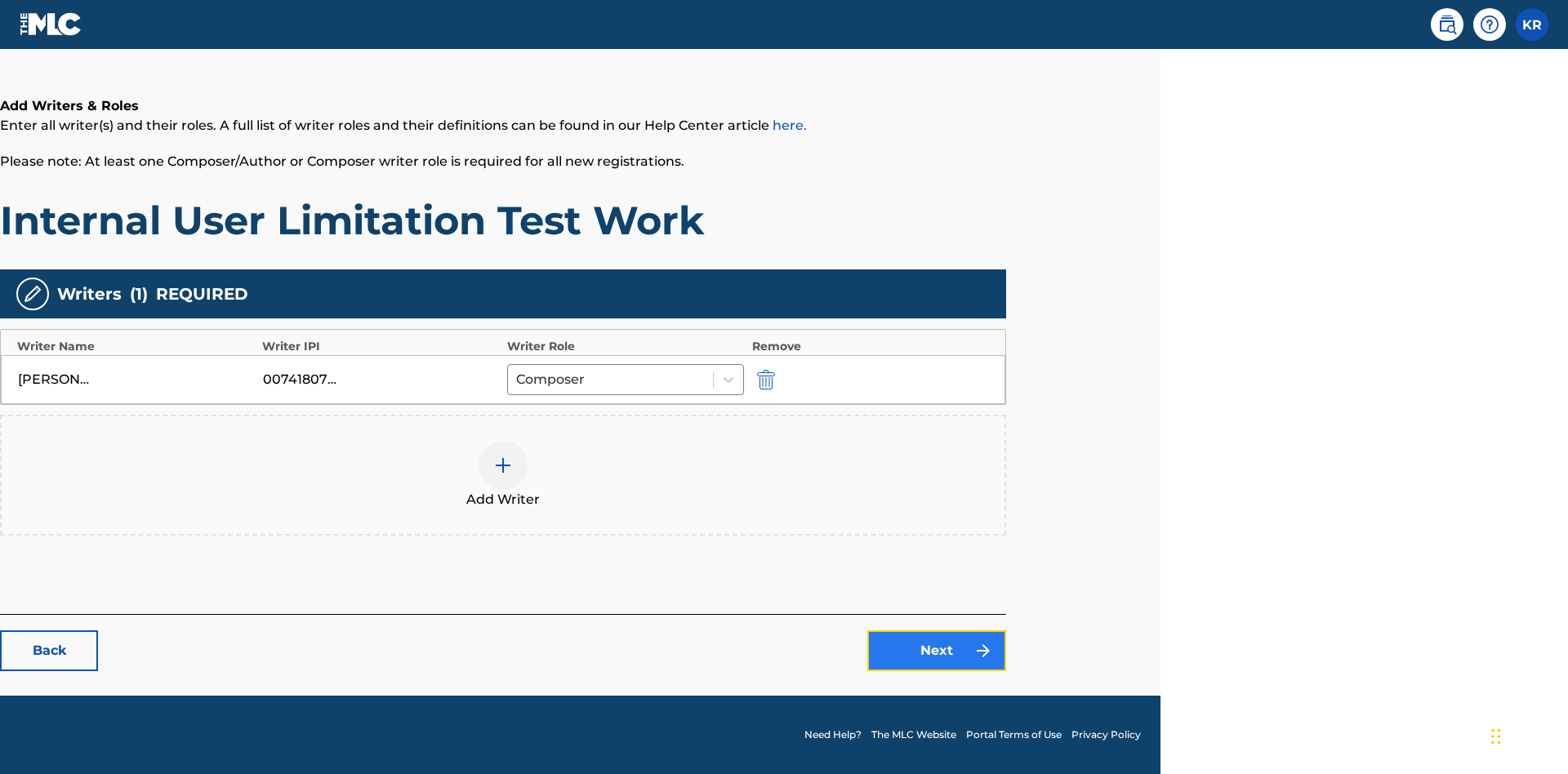
click at [937, 651] on link "Next" at bounding box center [937, 651] width 139 height 41
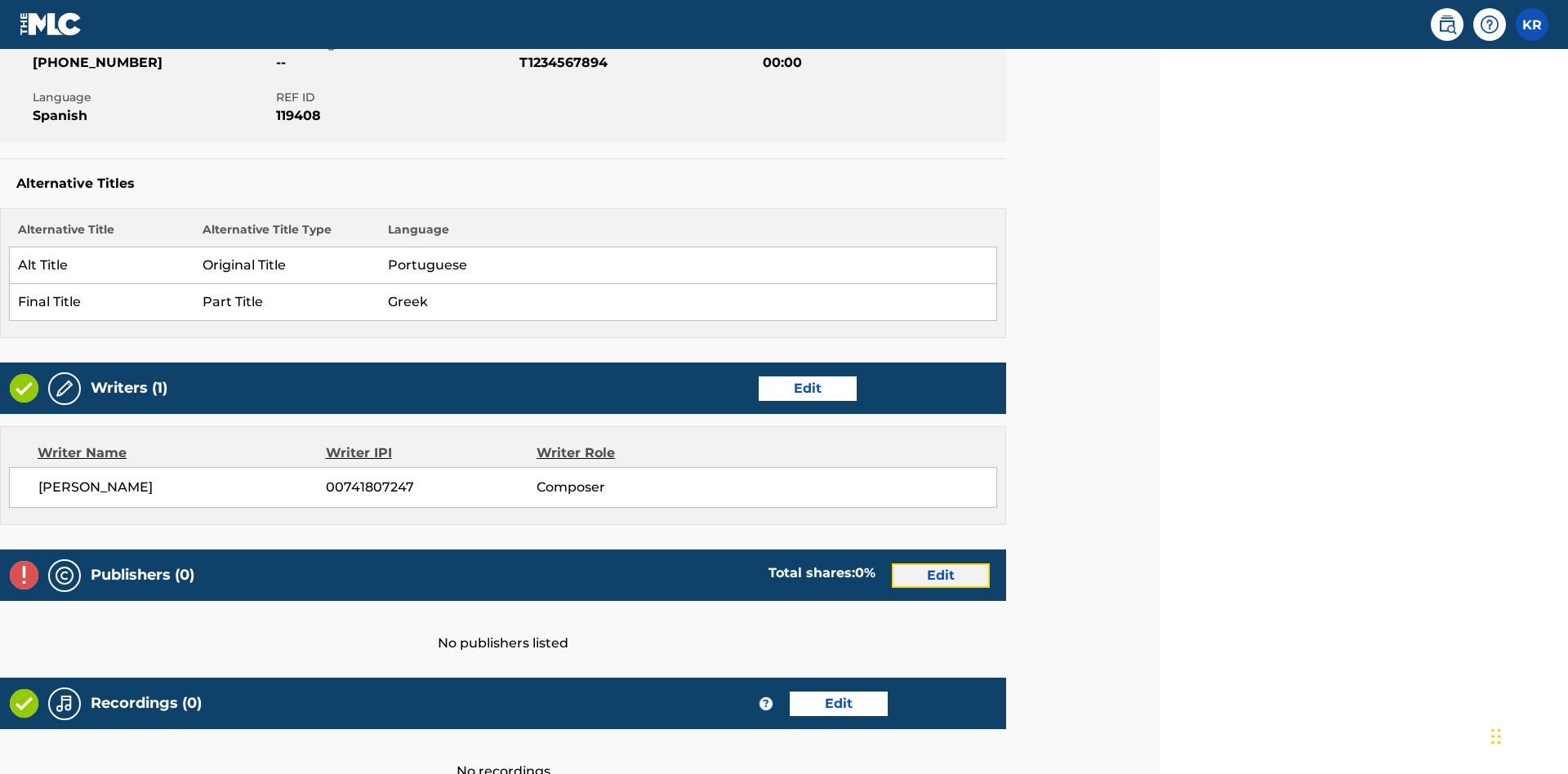
click at [941, 563] on link "Edit" at bounding box center [941, 575] width 98 height 24
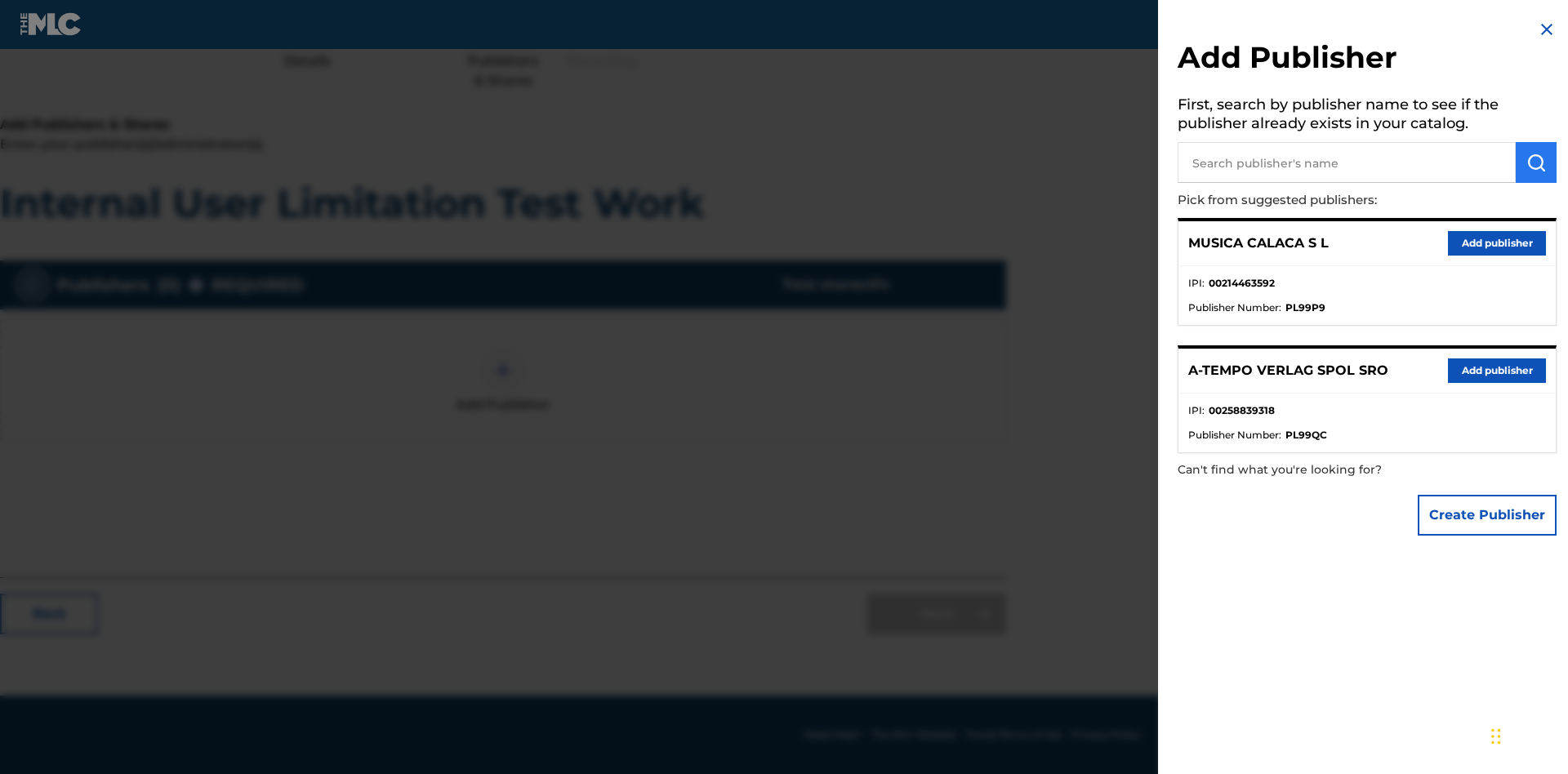
click at [1347, 163] on input "text" at bounding box center [1346, 163] width 338 height 41
click at [1536, 163] on img "submit" at bounding box center [1536, 163] width 20 height 20
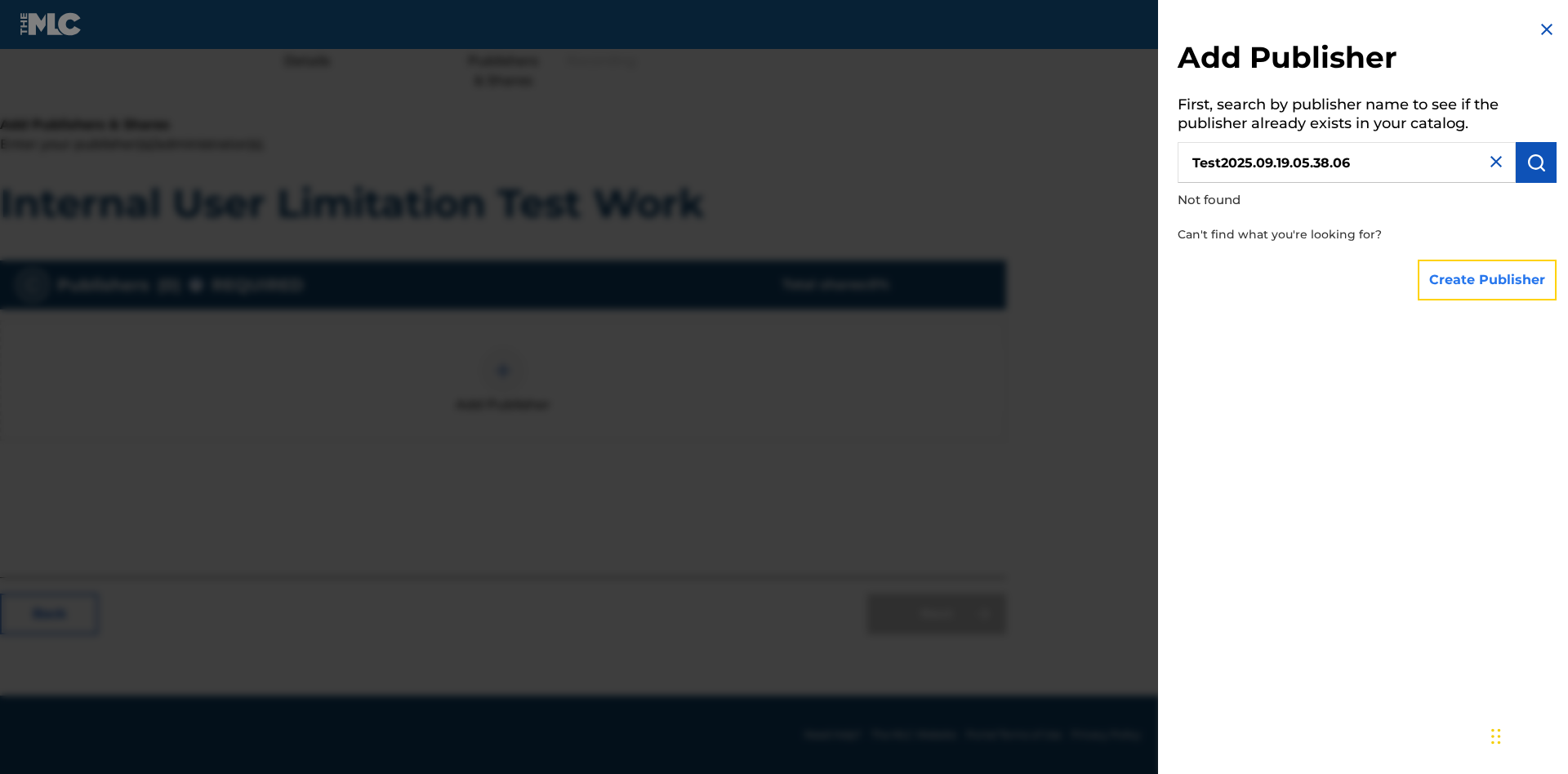
click at [1488, 279] on button "Create Publisher" at bounding box center [1487, 280] width 139 height 41
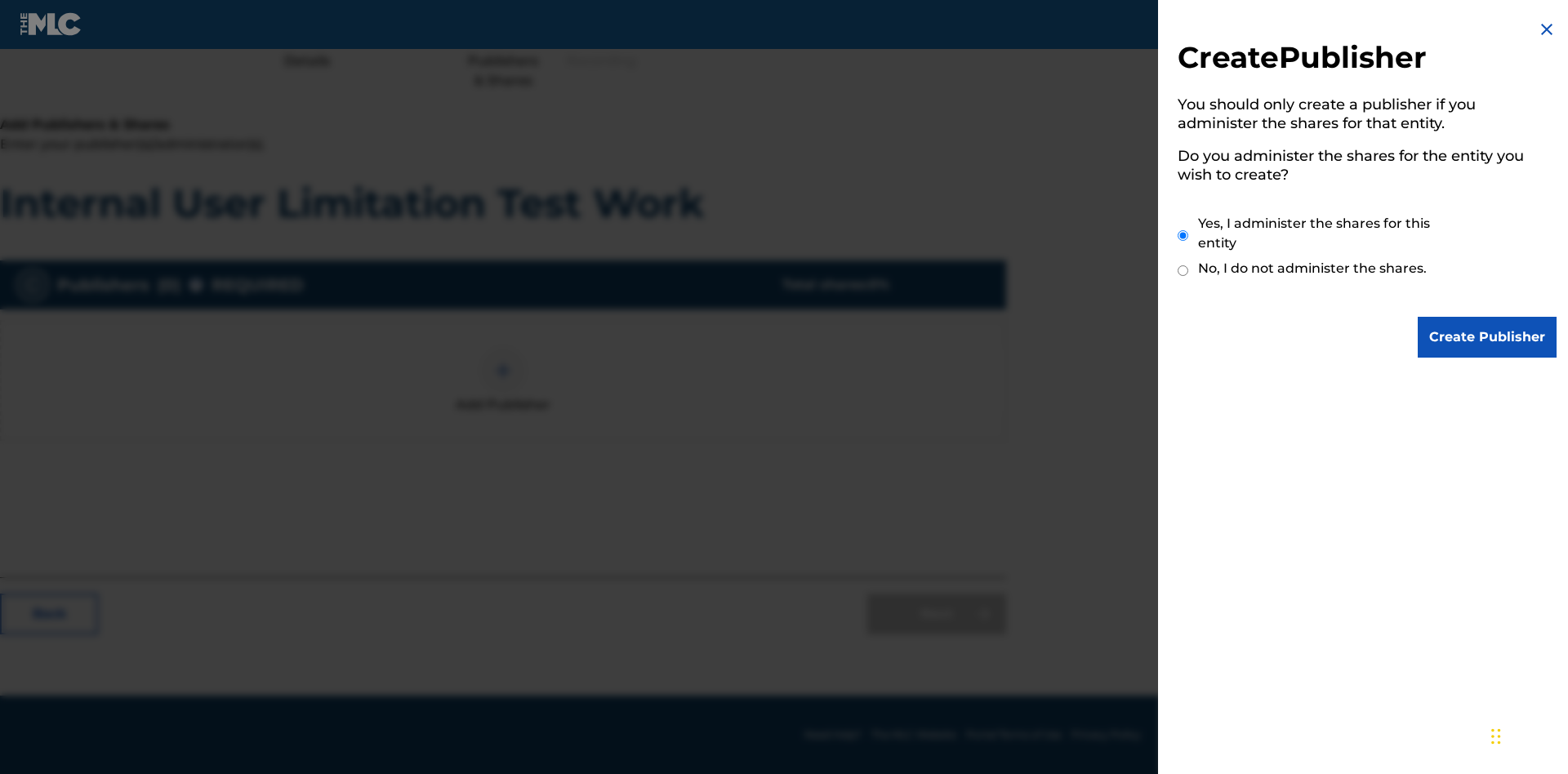
click at [1183, 235] on input "Yes, I administer the shares for this entity" at bounding box center [1182, 235] width 11 height 35
click at [1488, 337] on input "Create Publisher" at bounding box center [1487, 337] width 139 height 41
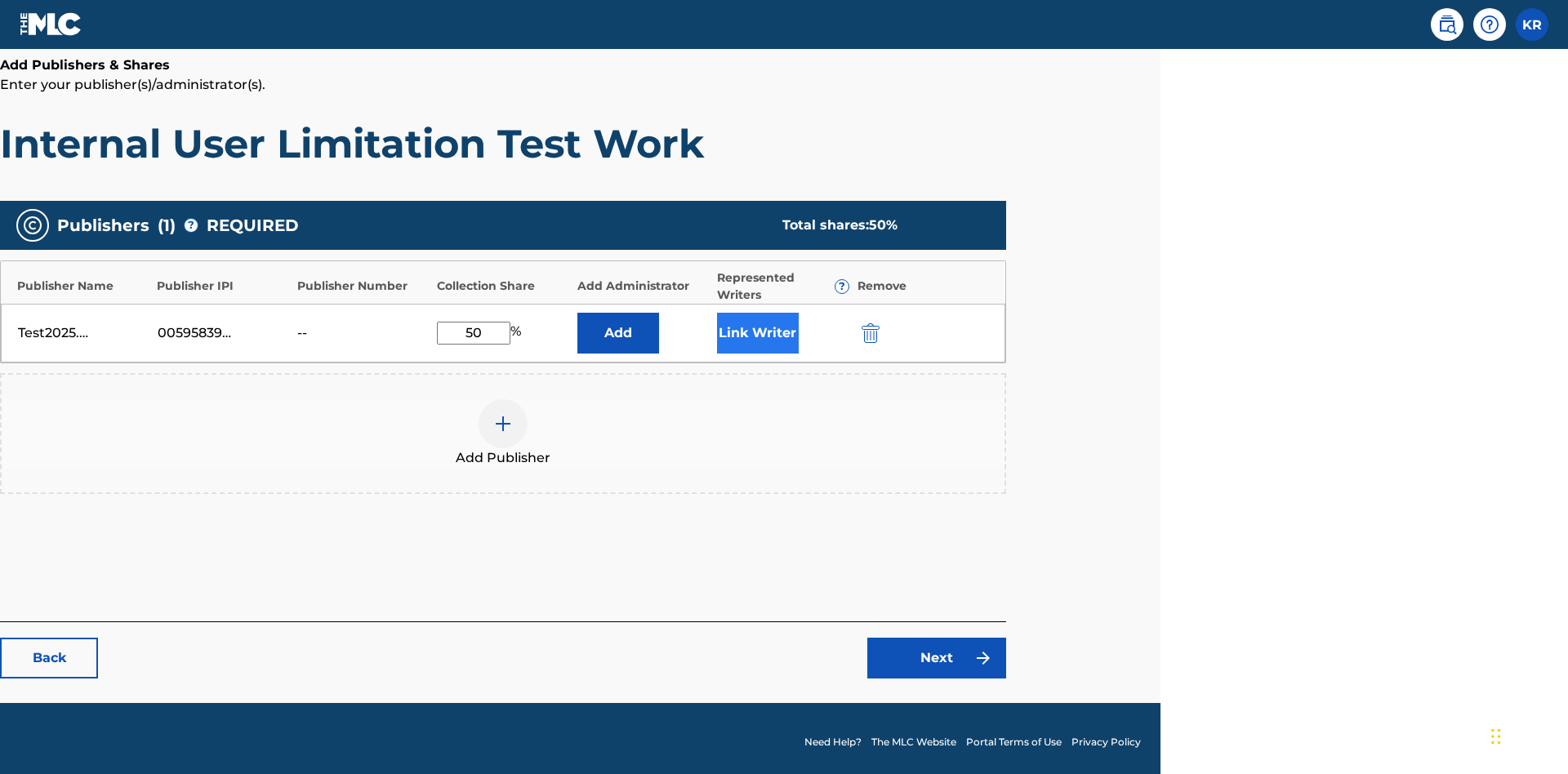
type input "50"
click at [757, 325] on button "Link Writer" at bounding box center [758, 333] width 81 height 41
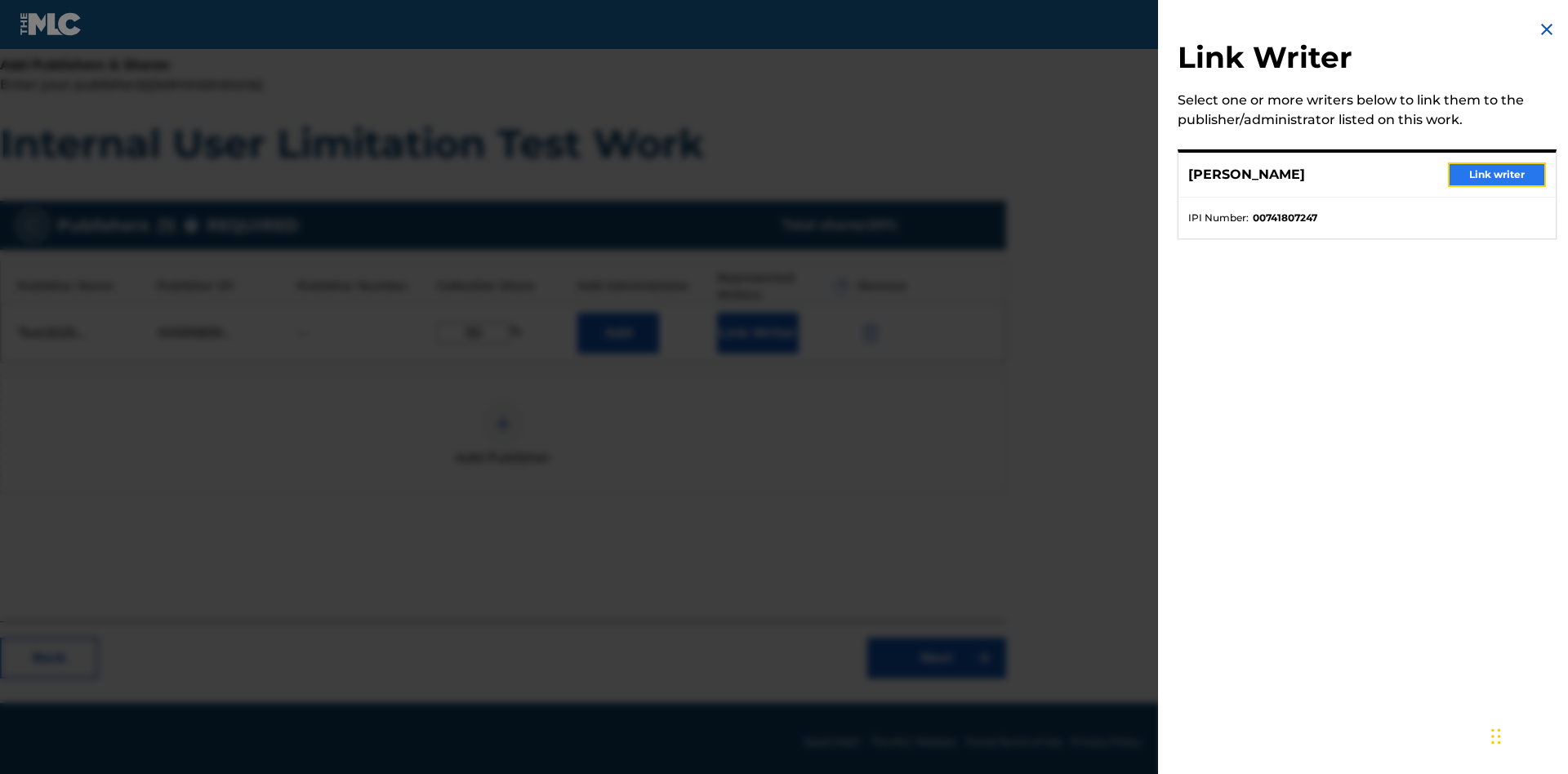
click at [1496, 174] on button "Link writer" at bounding box center [1496, 174] width 98 height 24
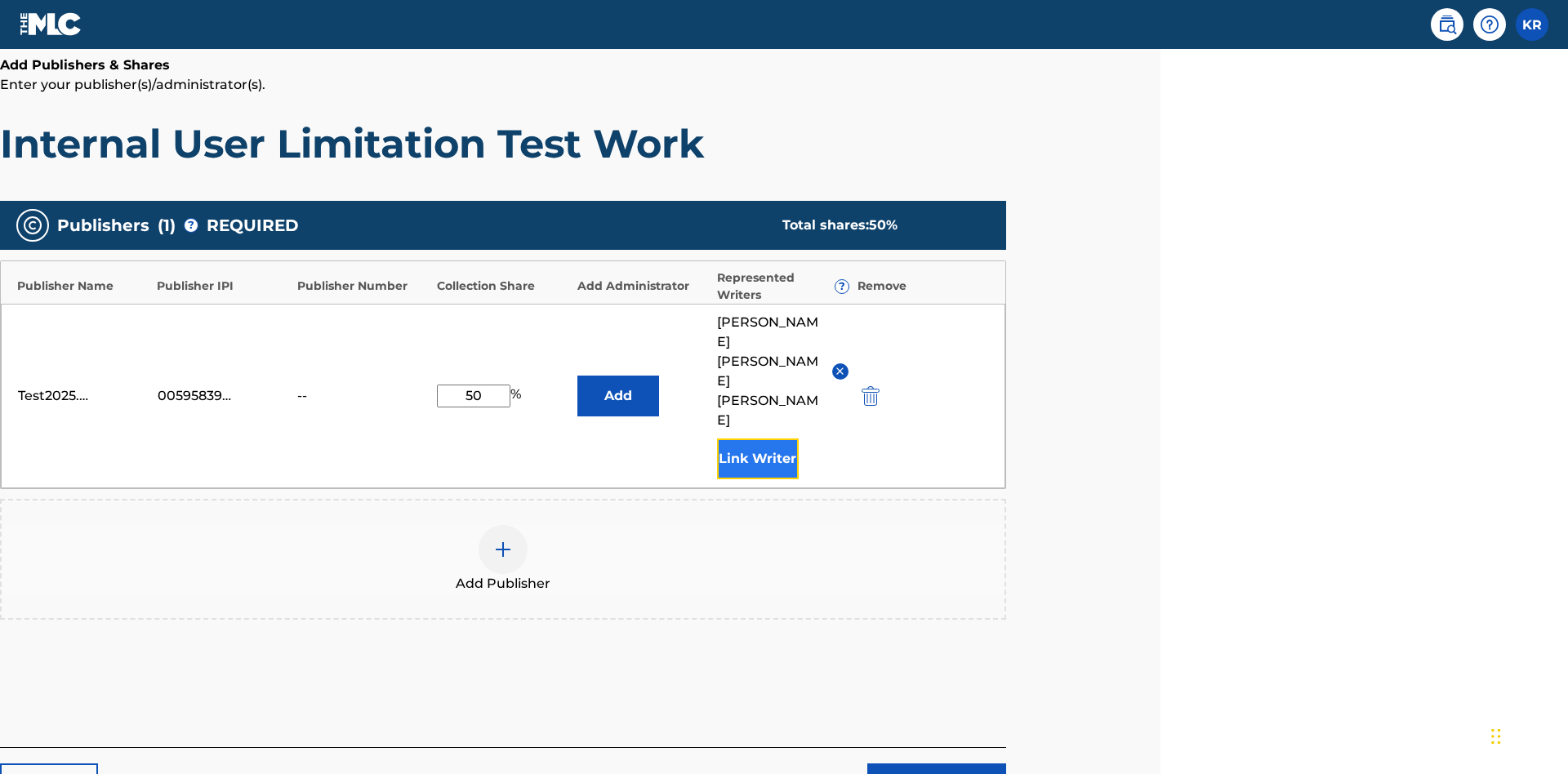
click at [757, 438] on button "Link Writer" at bounding box center [758, 459] width 81 height 41
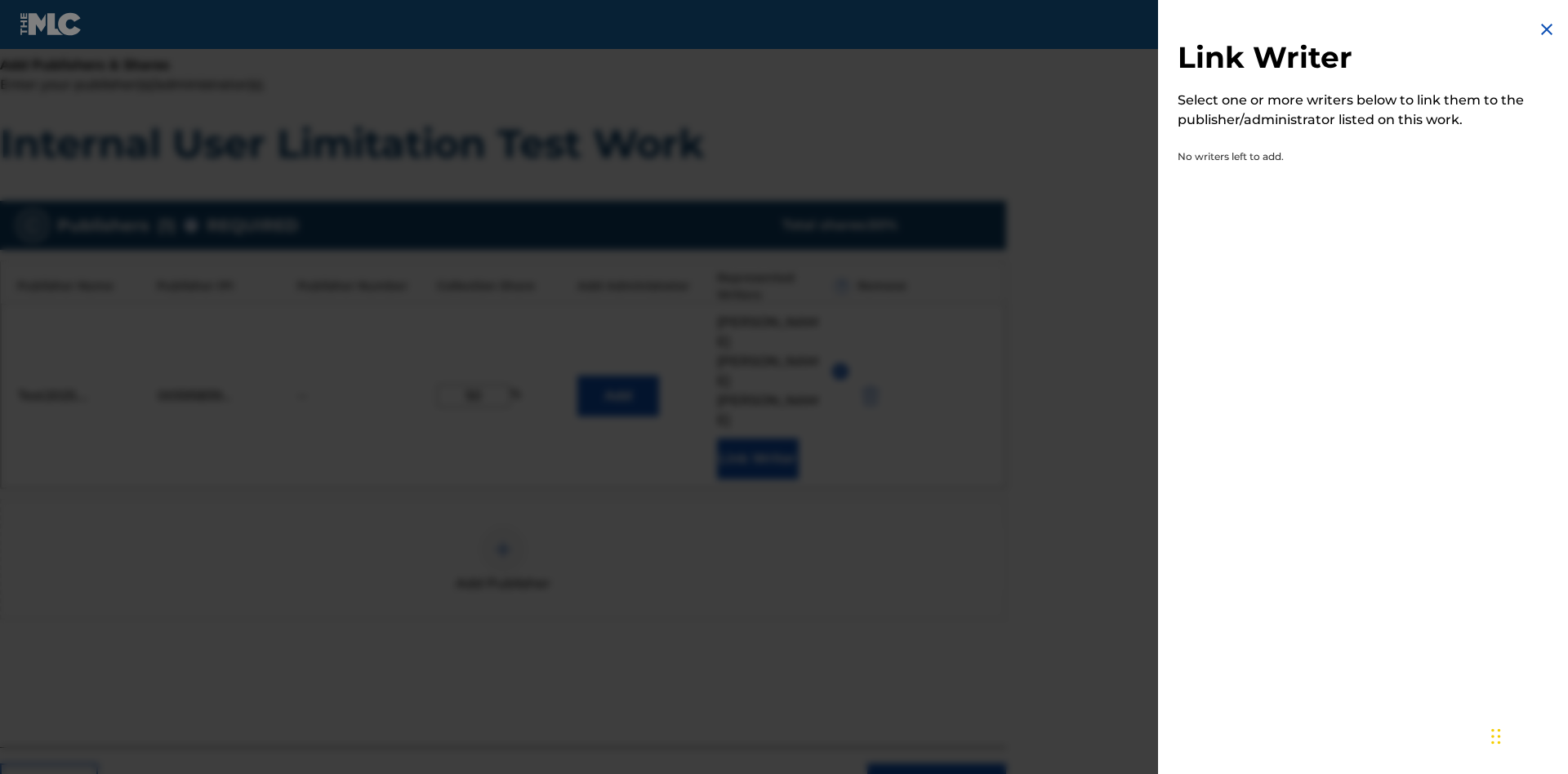
click at [1546, 29] on img at bounding box center [1546, 29] width 20 height 20
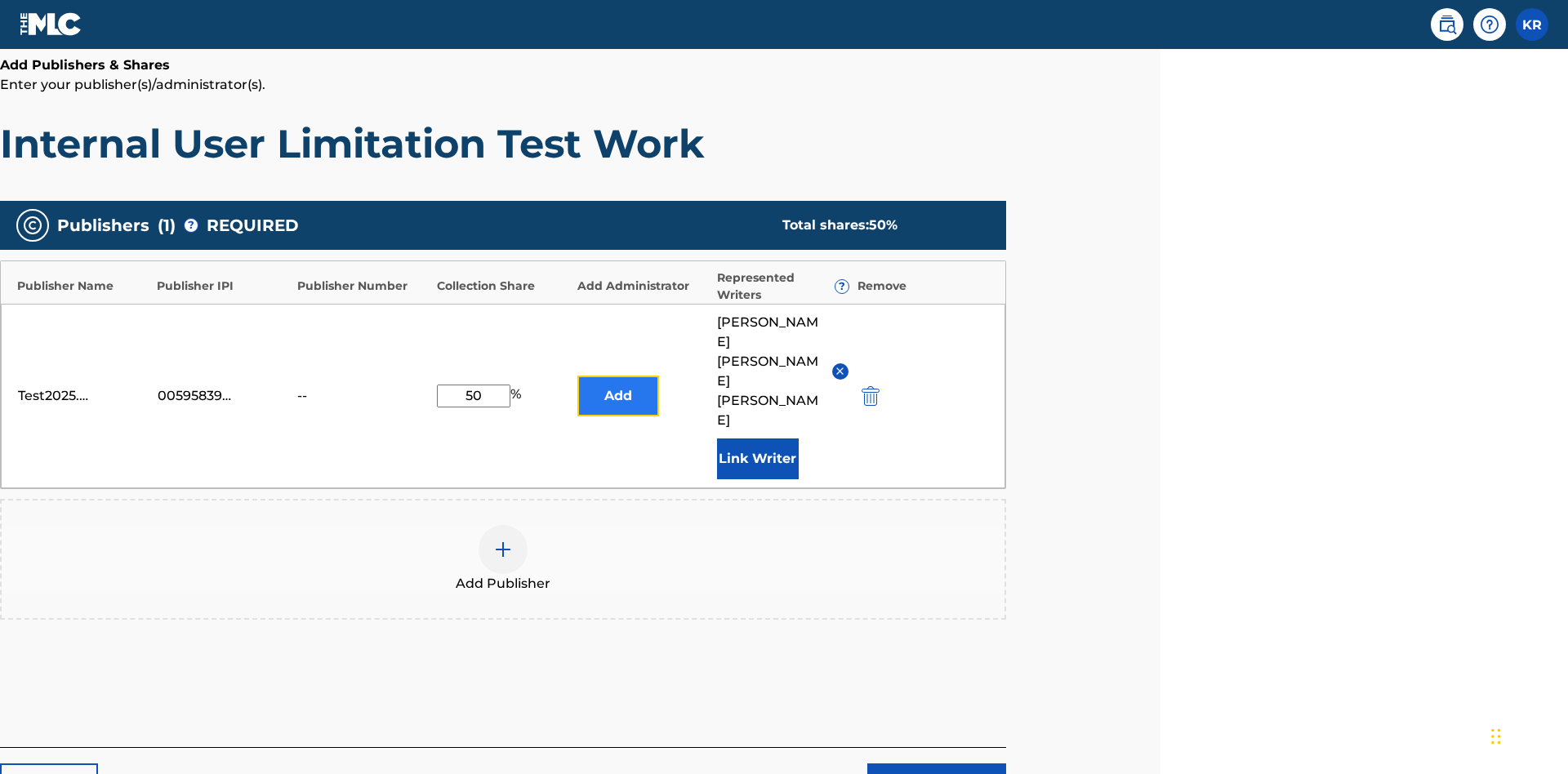
click at [617, 375] on button "Add" at bounding box center [617, 396] width 81 height 41
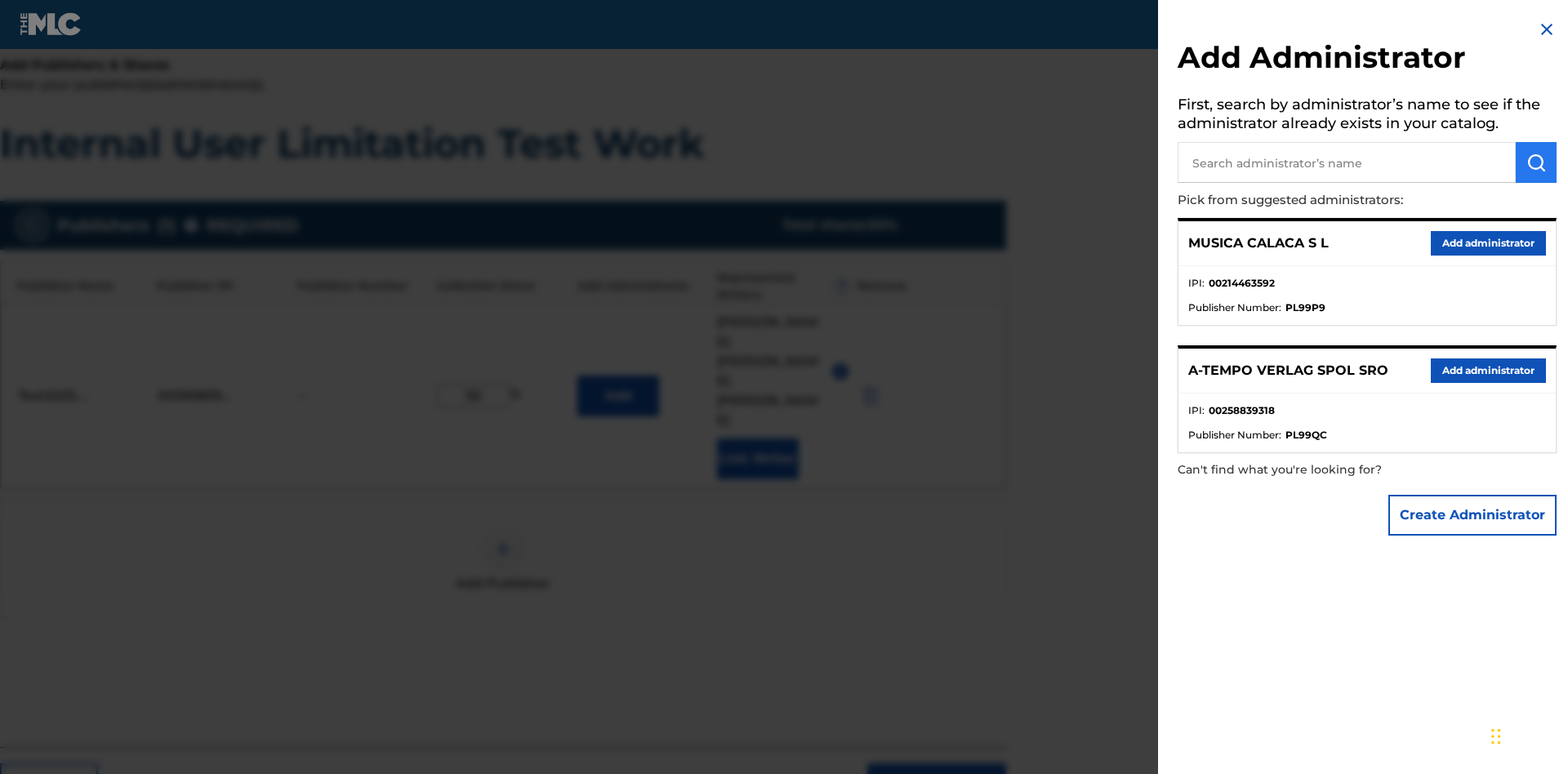
click at [1347, 163] on input "text" at bounding box center [1346, 163] width 338 height 41
type input "Test2025.09.19.05.38.38"
click at [1536, 163] on img "submit" at bounding box center [1536, 163] width 20 height 20
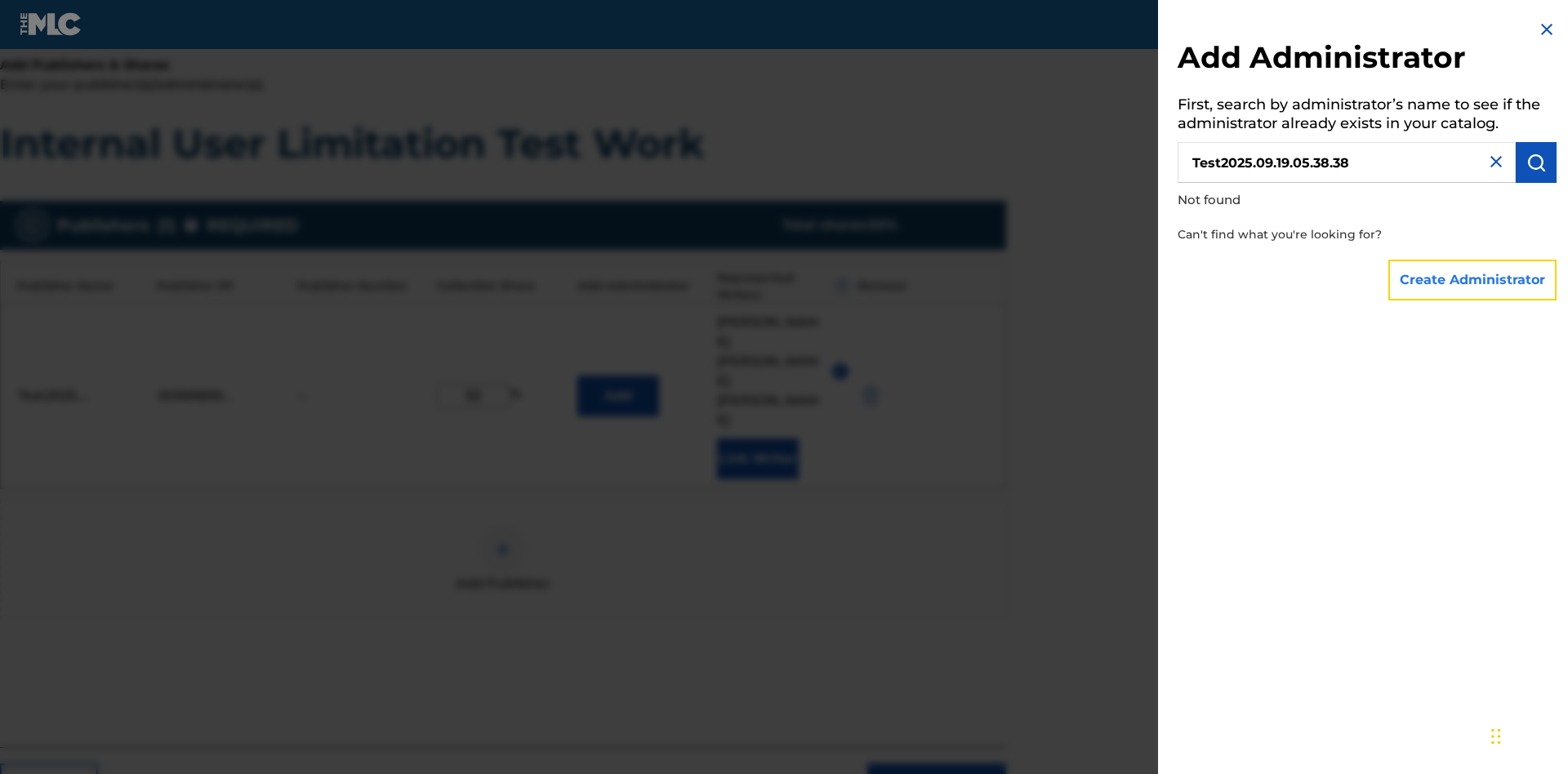
click at [1473, 279] on button "Create Administrator" at bounding box center [1472, 280] width 169 height 41
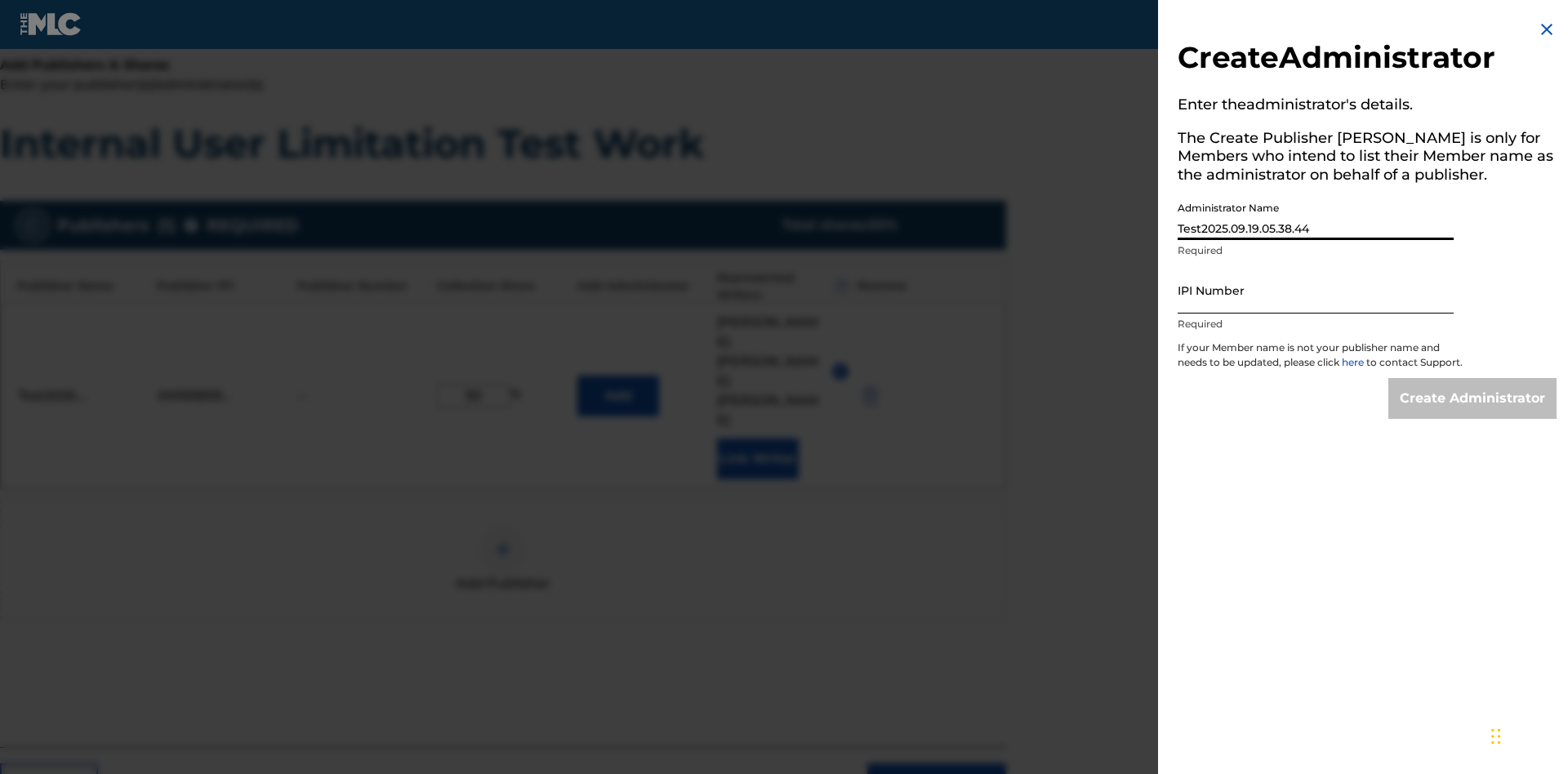
type input "Test2025.09.19.05.38.44"
click at [1315, 290] on input "IPI Number" at bounding box center [1315, 289] width 276 height 46
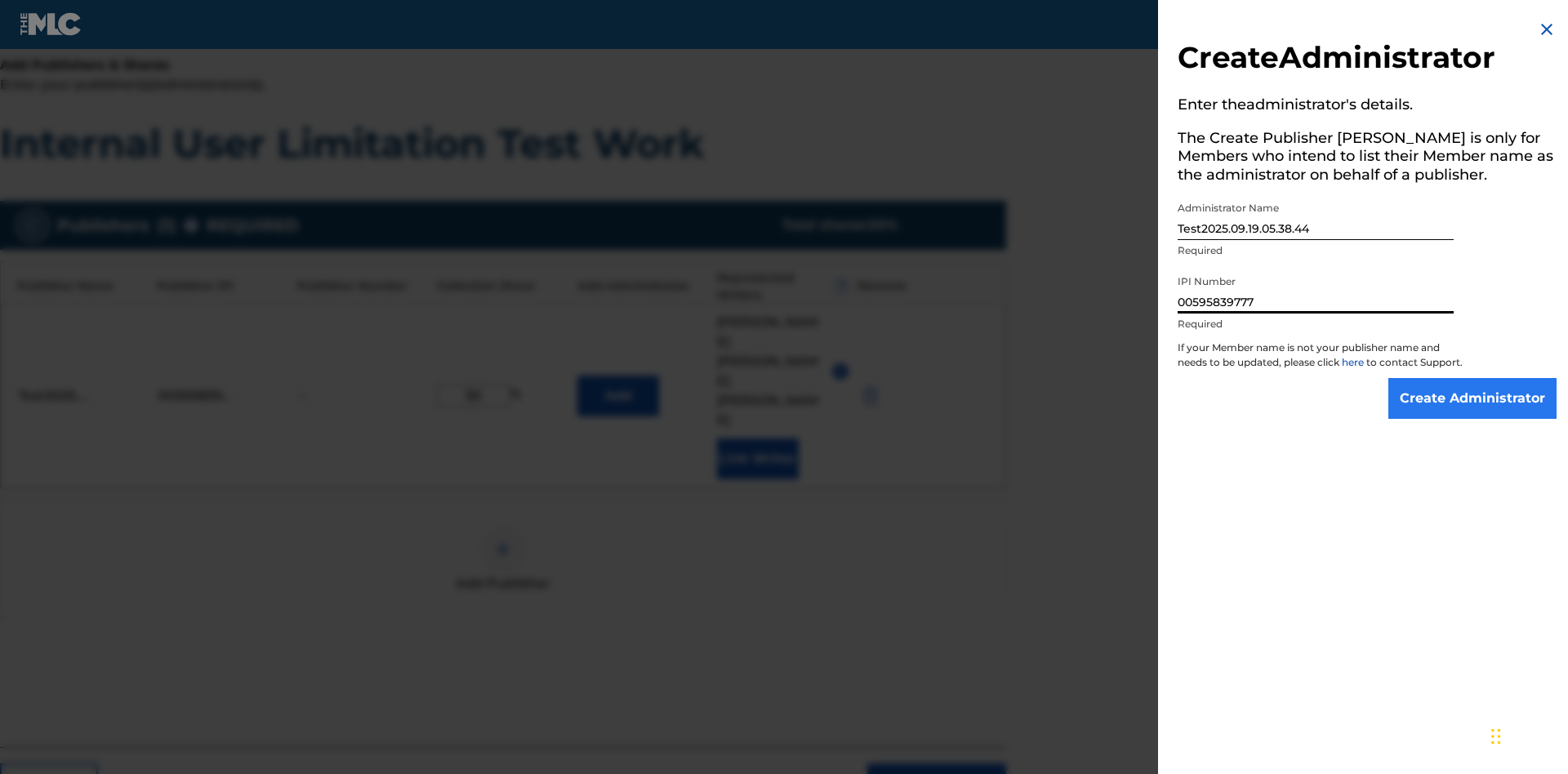
type input "00595839777"
click at [1473, 413] on input "Create Administrator" at bounding box center [1472, 399] width 169 height 41
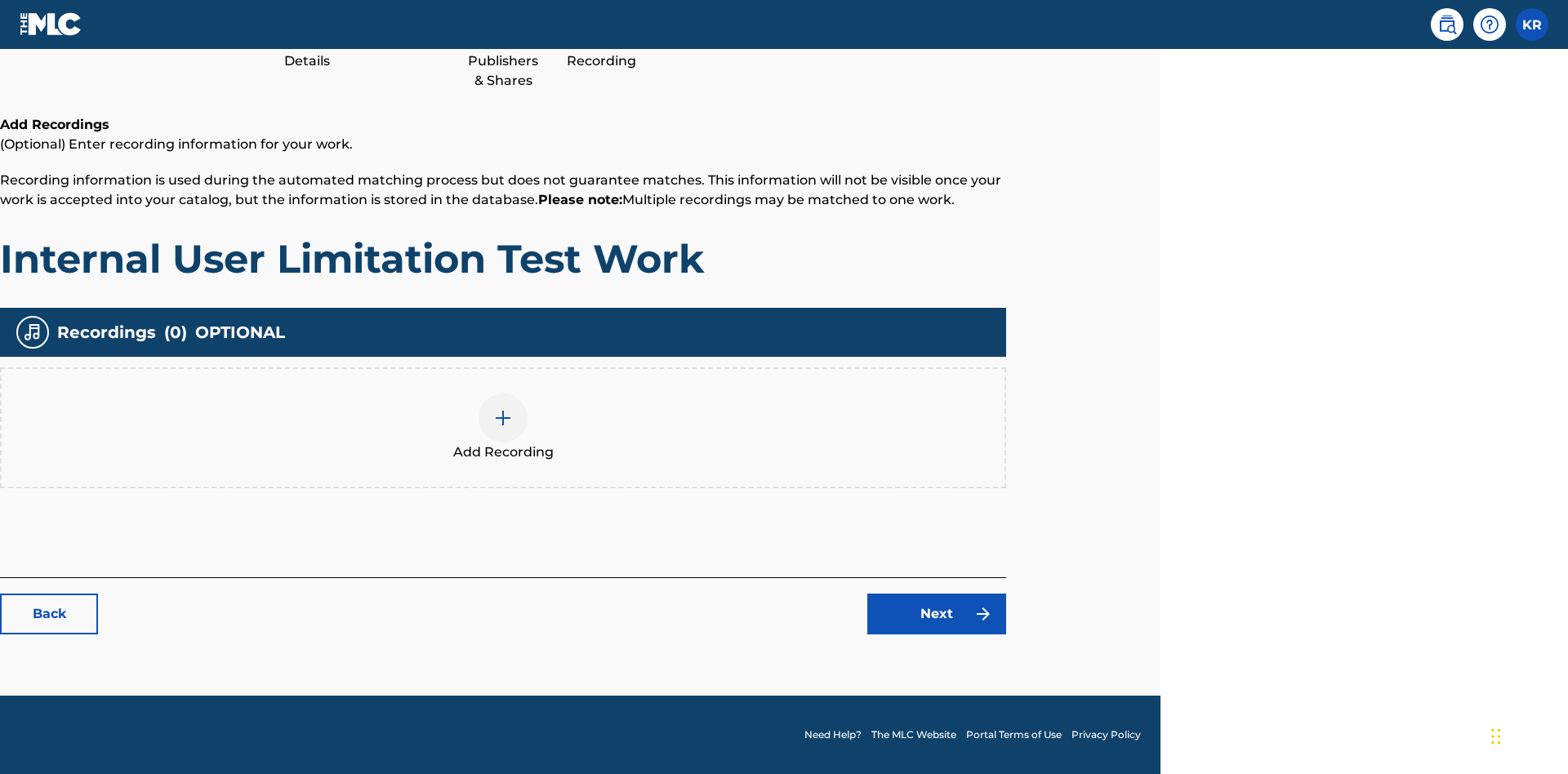
click at [503, 427] on img at bounding box center [503, 418] width 20 height 20
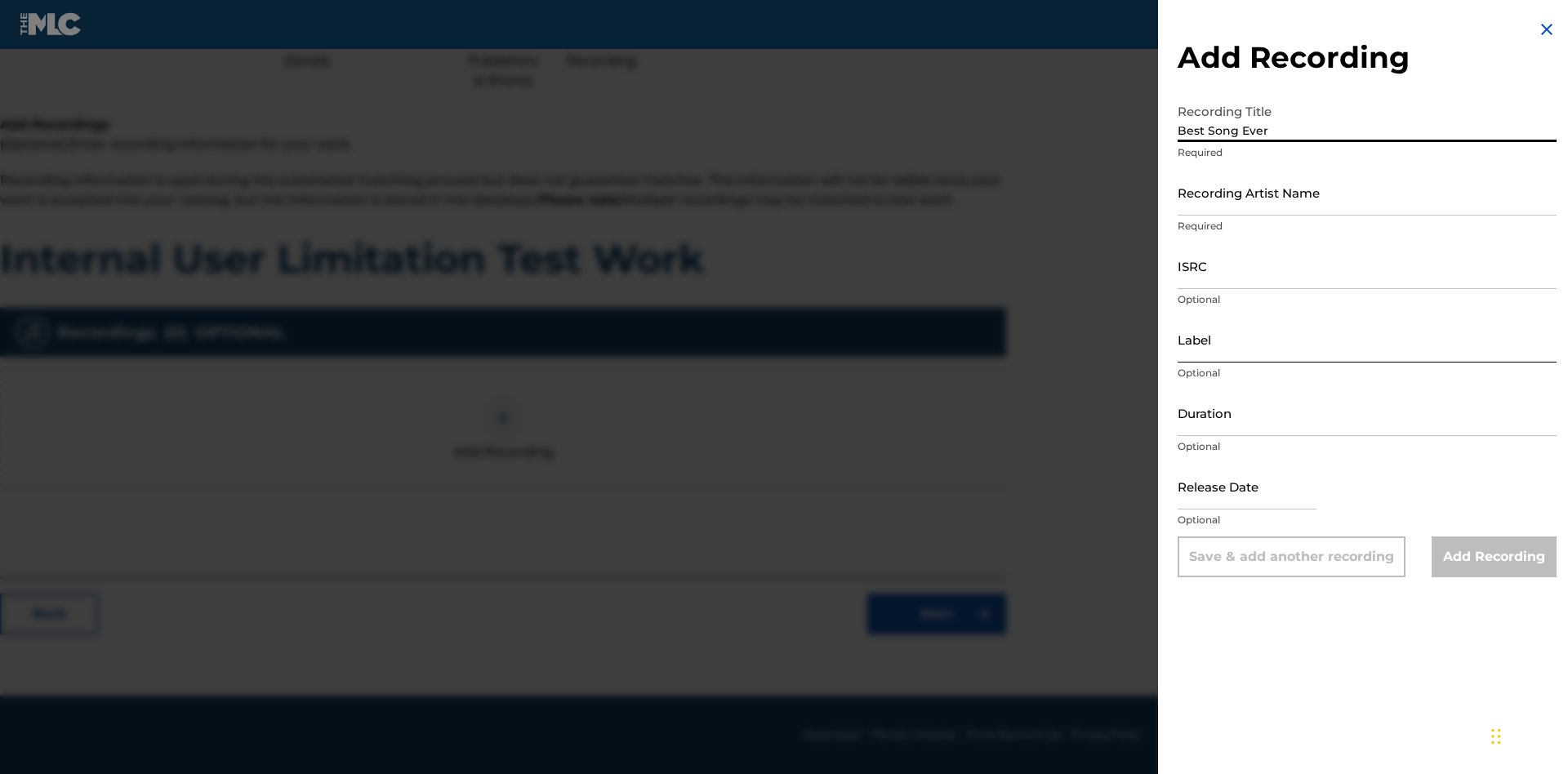
type input "Best Song Ever"
click at [1367, 192] on input "Recording Artist Name" at bounding box center [1366, 191] width 379 height 46
type input "[PERSON_NAME]"
click at [1367, 266] on input "ISRC" at bounding box center [1366, 265] width 379 height 46
type input "AA3123123123"
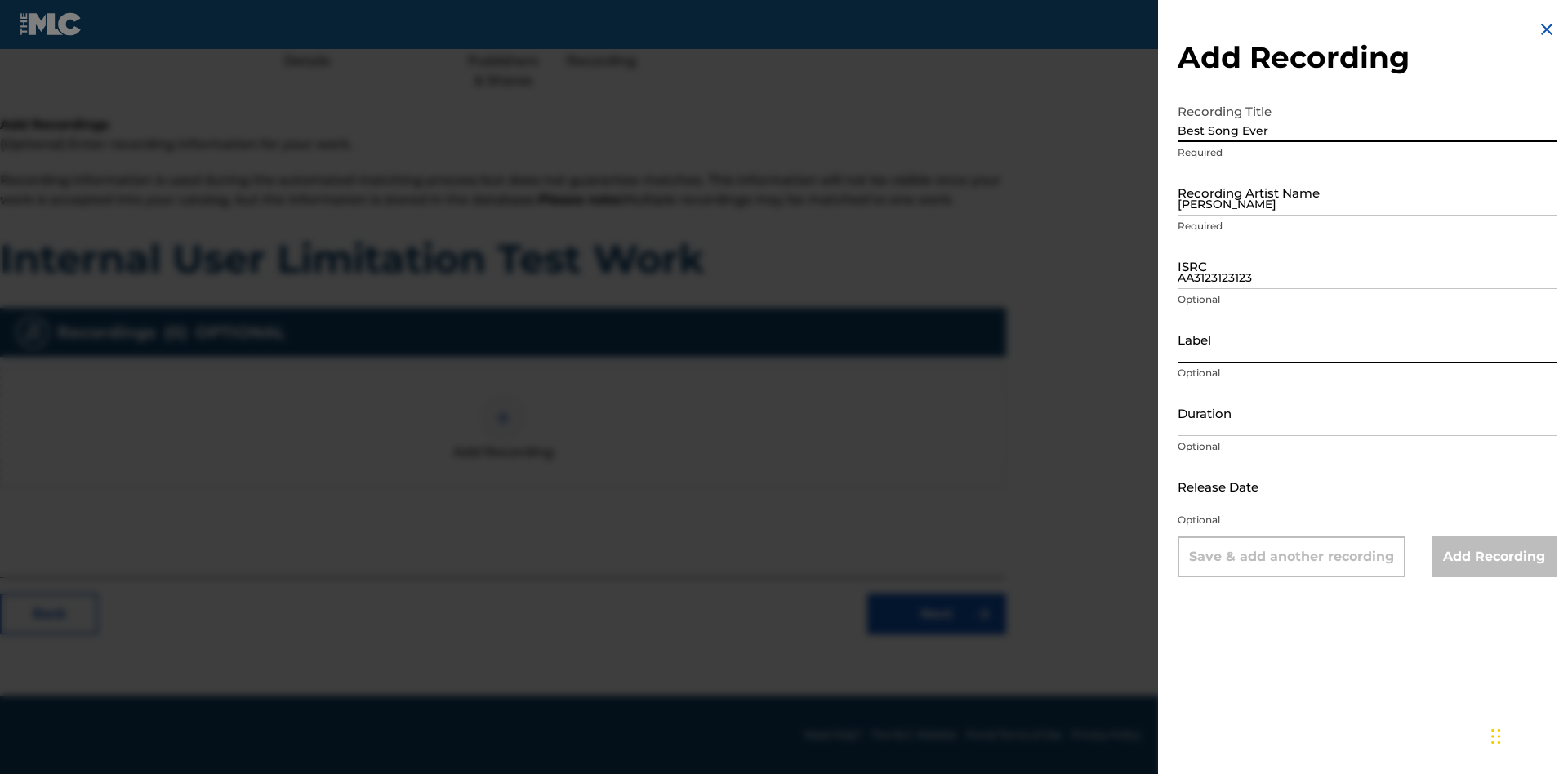
click at [1367, 339] on input "Label" at bounding box center [1366, 338] width 379 height 46
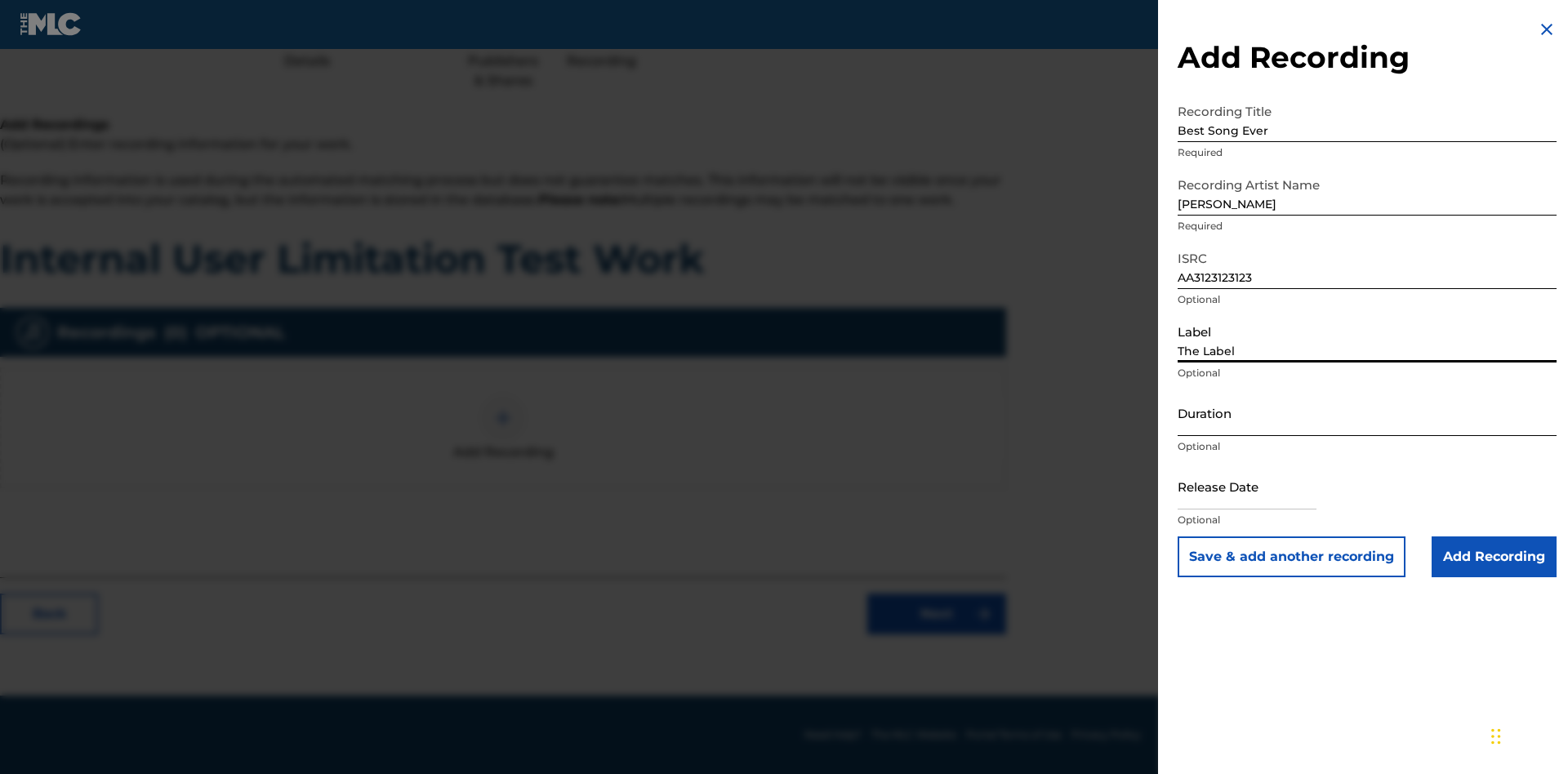
type input "The Label"
click at [1367, 412] on input "Duration" at bounding box center [1366, 411] width 379 height 46
type input "1"
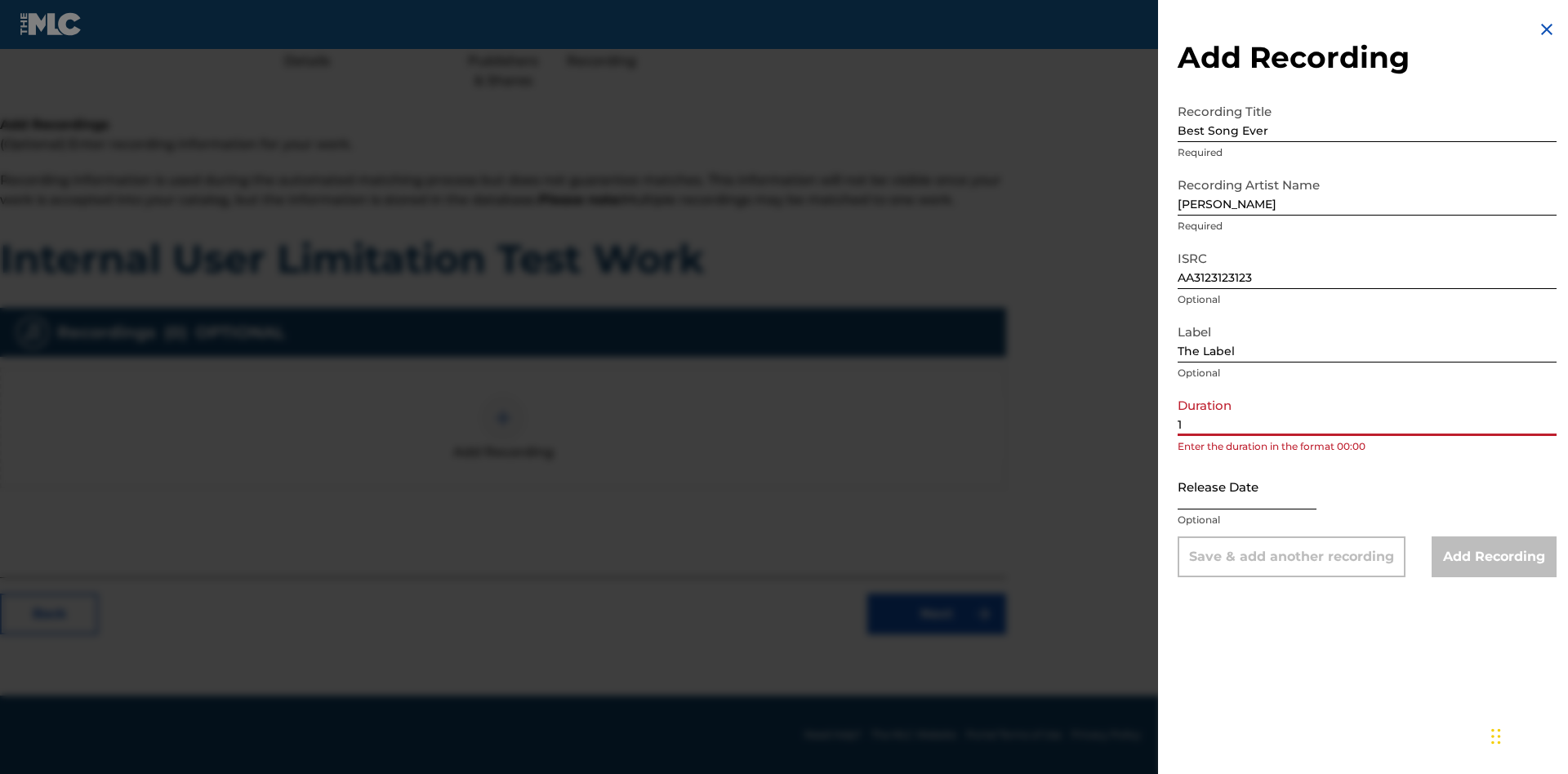
click at [1367, 412] on input "1" at bounding box center [1366, 411] width 379 height 46
click at [1260, 487] on input "text" at bounding box center [1247, 485] width 139 height 46
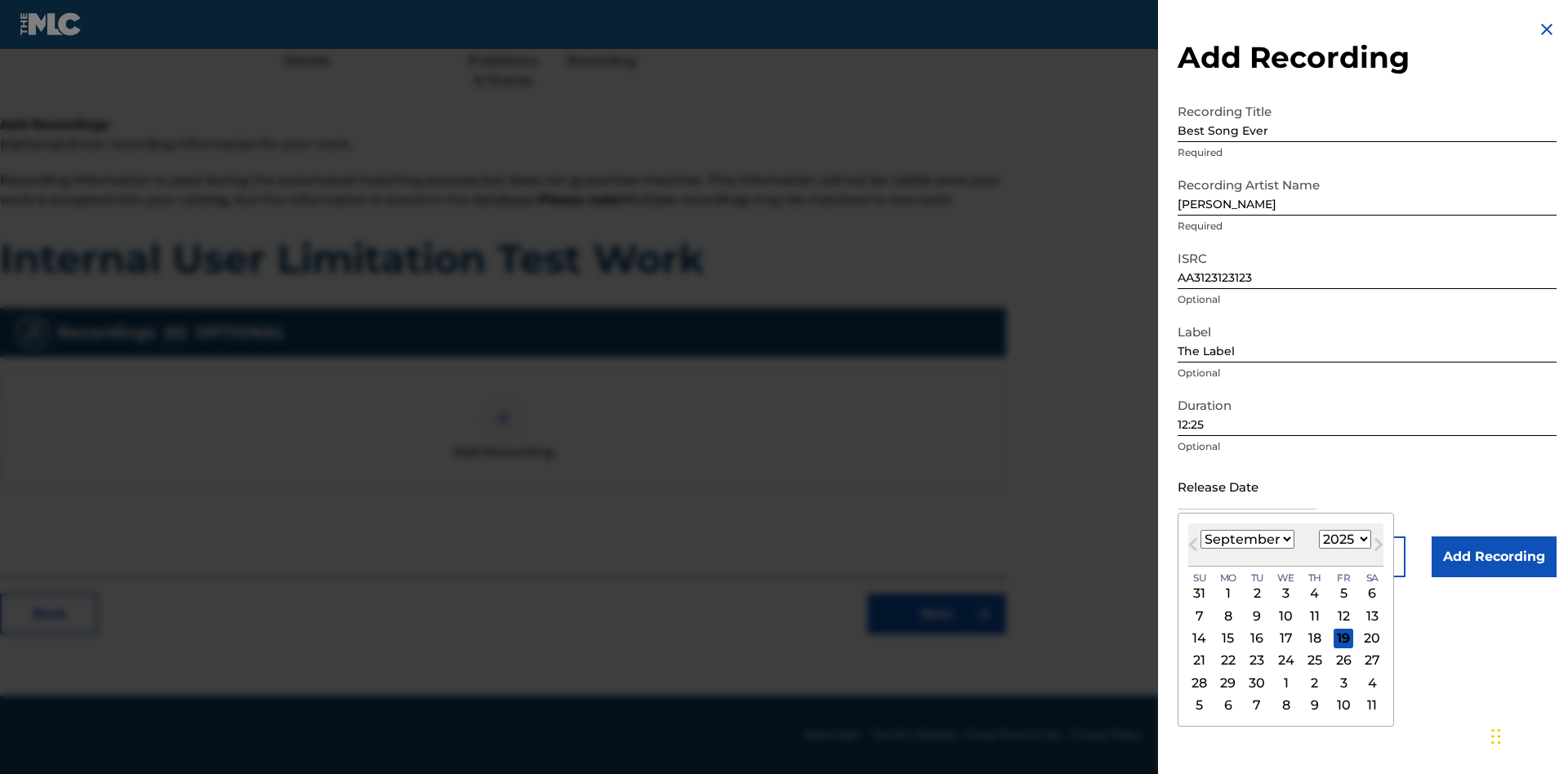
click at [1246, 540] on select "January February March April May June July August September October November De…" at bounding box center [1248, 539] width 94 height 19
click at [1343, 540] on select "1900 1901 1902 1903 1904 1905 1906 1907 1908 1909 1910 1911 1912 1913 1914 1915…" at bounding box center [1345, 539] width 52 height 19
click at [1312, 594] on div "1" at bounding box center [1314, 594] width 20 height 20
click at [1494, 556] on input "Add Recording" at bounding box center [1494, 556] width 124 height 41
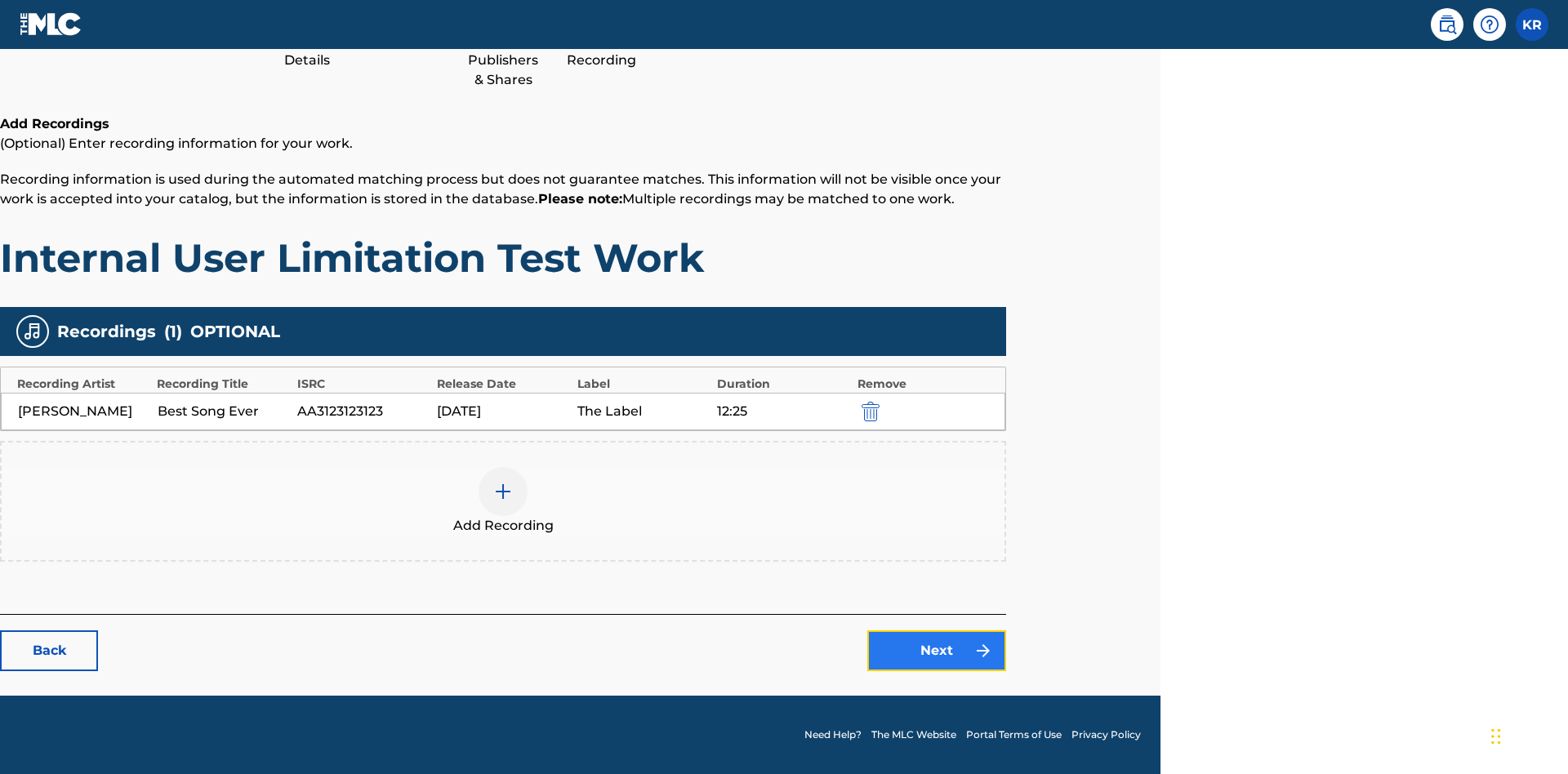
click at [937, 651] on link "Next" at bounding box center [937, 651] width 139 height 41
